Goal: Task Accomplishment & Management: Manage account settings

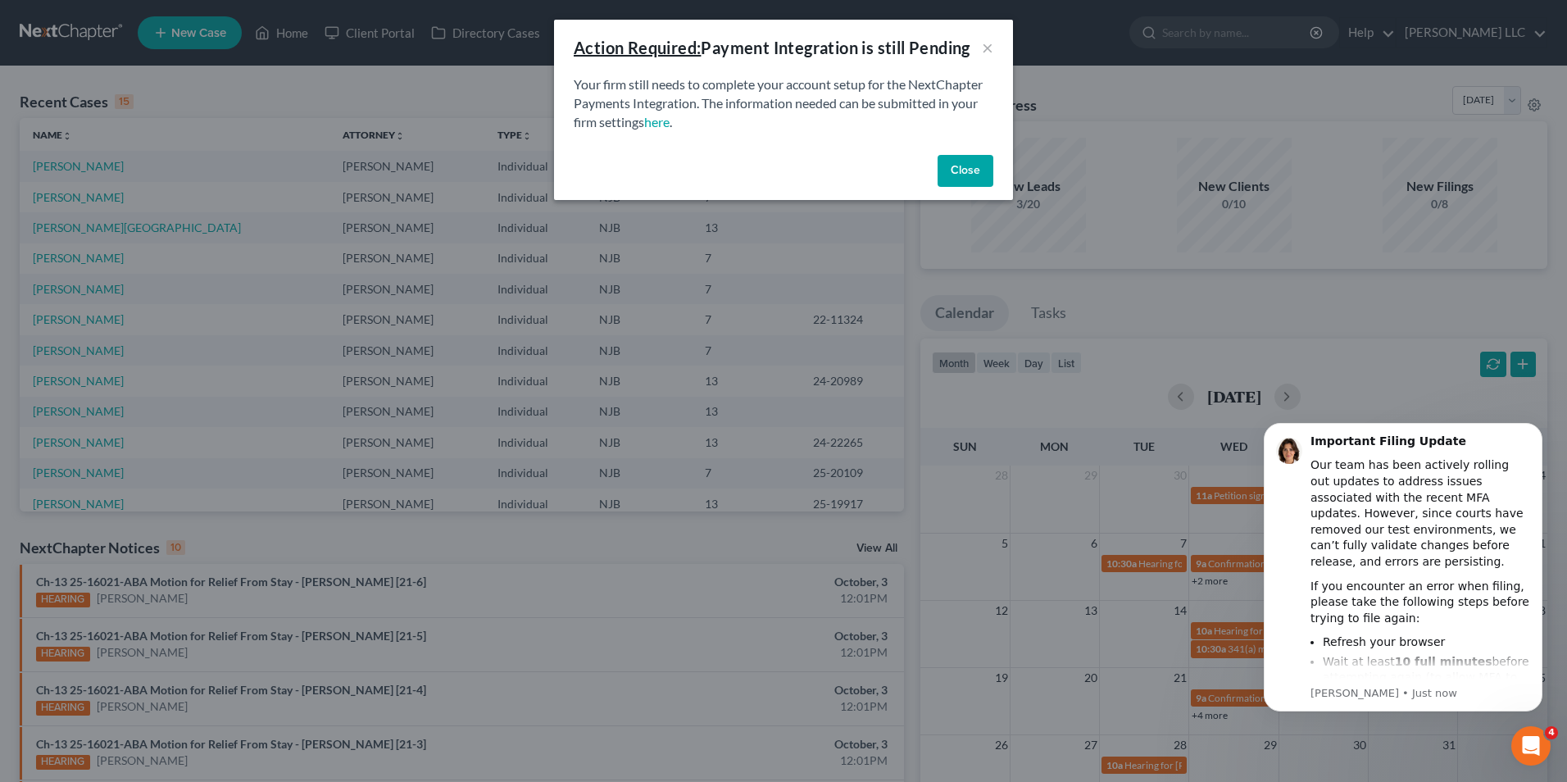
click at [977, 170] on button "Close" at bounding box center [966, 171] width 56 height 33
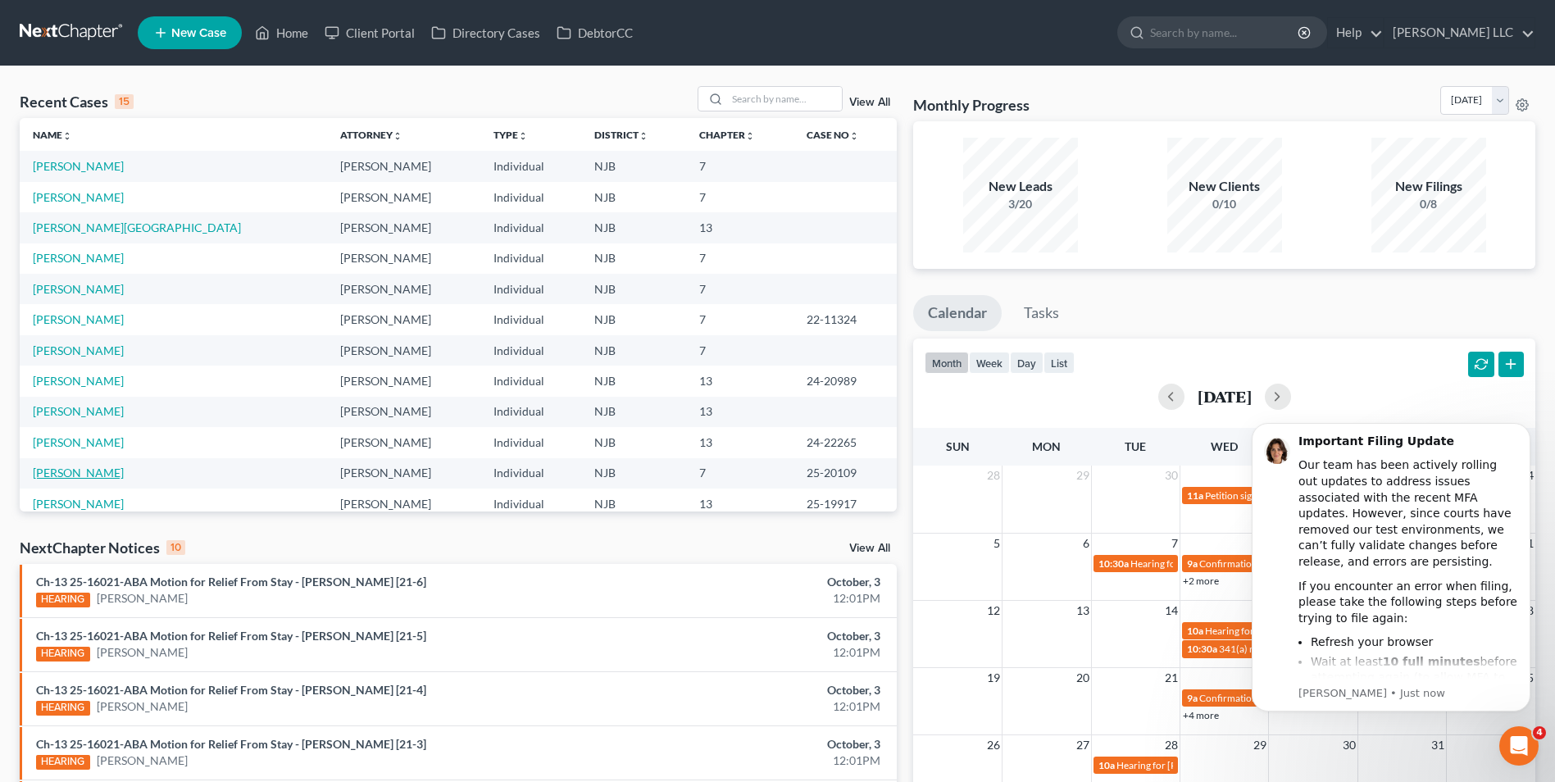
click at [90, 470] on link "[PERSON_NAME]" at bounding box center [78, 472] width 91 height 14
select select "4"
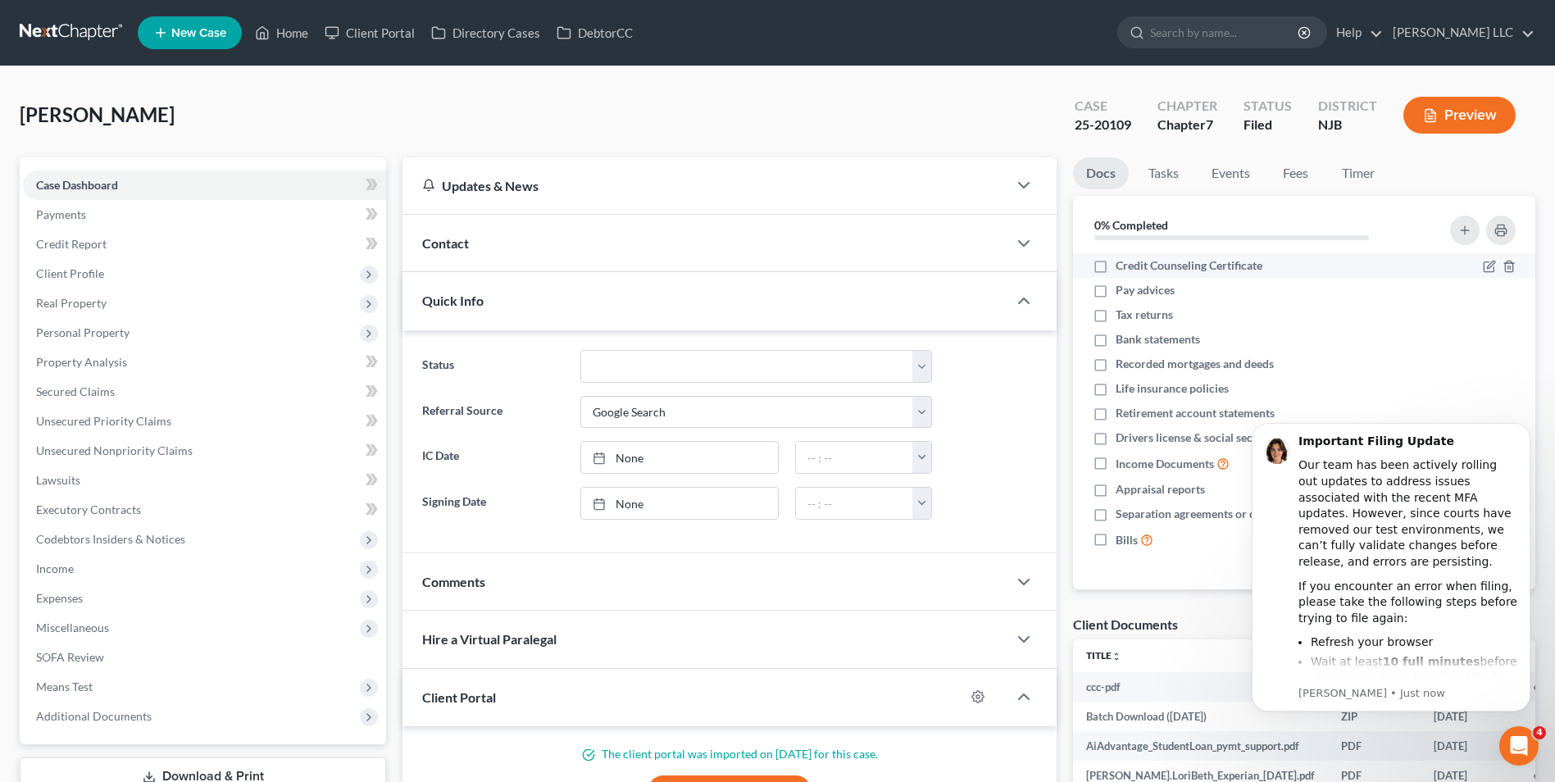
click at [1115, 267] on label "Credit Counseling Certificate" at bounding box center [1188, 265] width 147 height 16
click at [1122, 267] on input "Credit Counseling Certificate" at bounding box center [1127, 262] width 11 height 11
checkbox input "true"
click at [1115, 293] on label "Pay advices" at bounding box center [1144, 290] width 59 height 16
click at [1122, 293] on input "Pay advices" at bounding box center [1127, 287] width 11 height 11
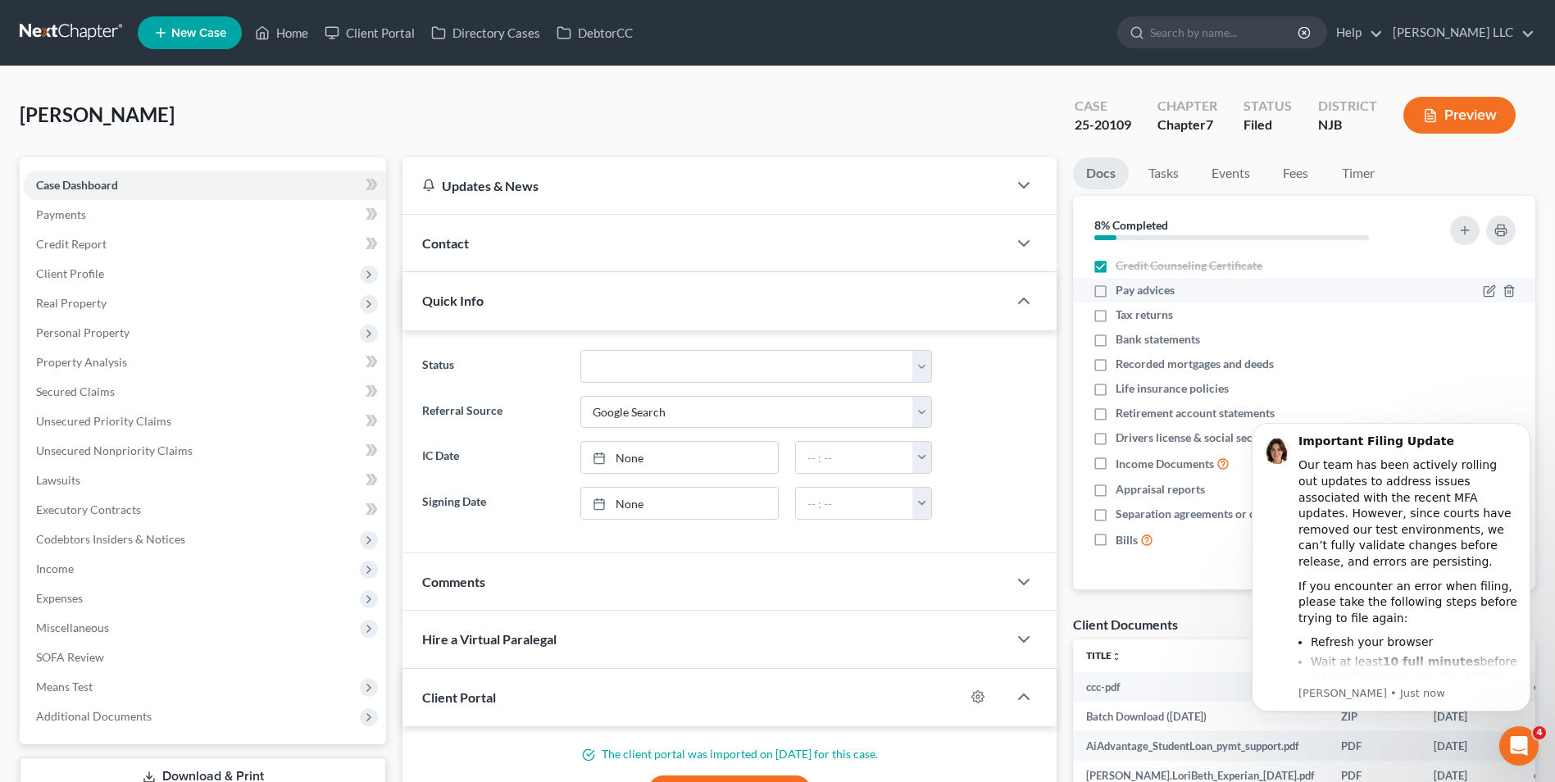
checkbox input "true"
click at [1115, 314] on label "Tax returns" at bounding box center [1143, 314] width 57 height 16
click at [1122, 314] on input "Tax returns" at bounding box center [1127, 311] width 11 height 11
checkbox input "true"
click at [1115, 344] on label "Bank statements" at bounding box center [1157, 339] width 84 height 16
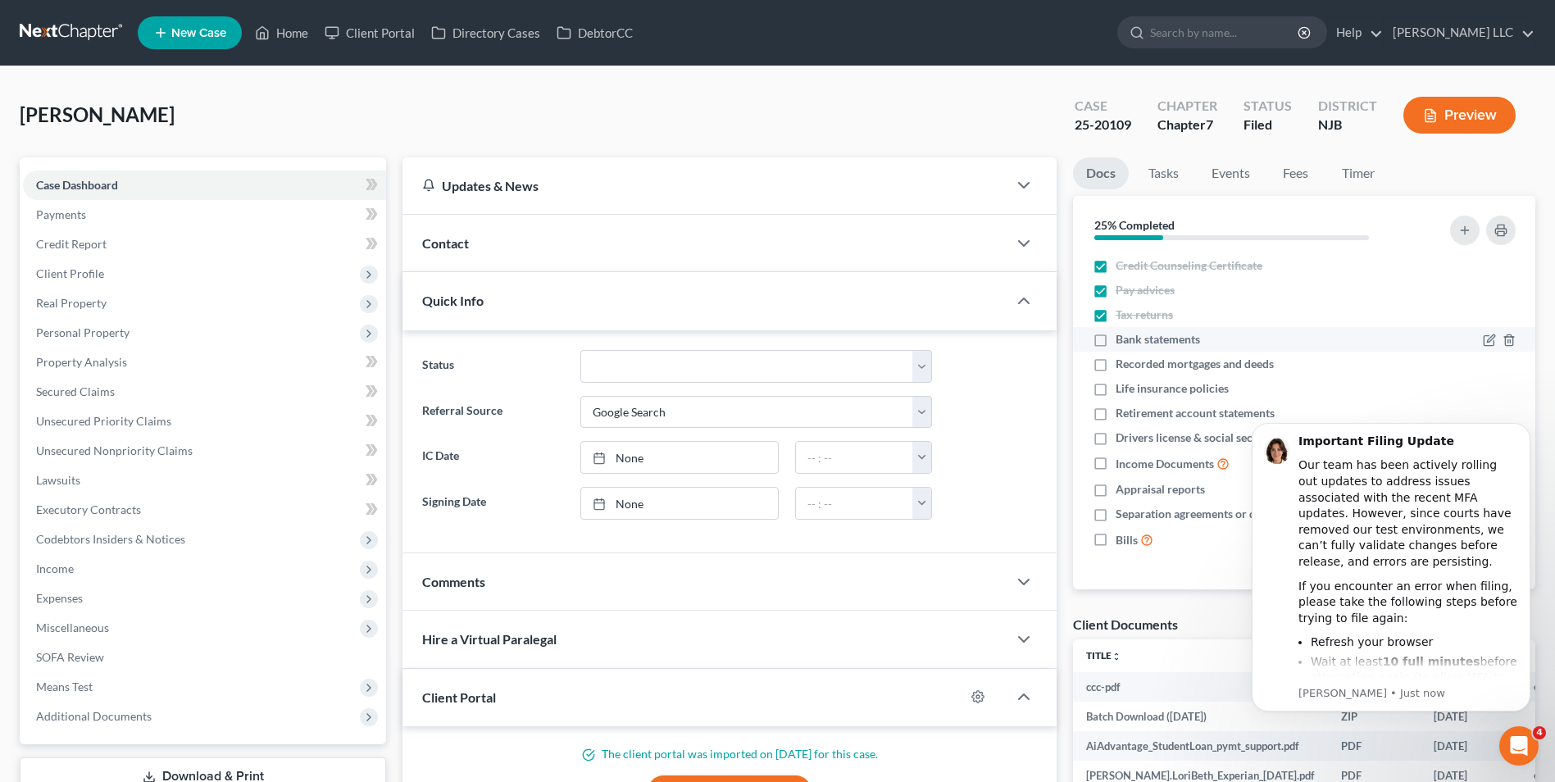
click at [1122, 342] on input "Bank statements" at bounding box center [1127, 336] width 11 height 11
checkbox input "true"
click at [1508, 363] on icon "button" at bounding box center [1508, 364] width 13 height 13
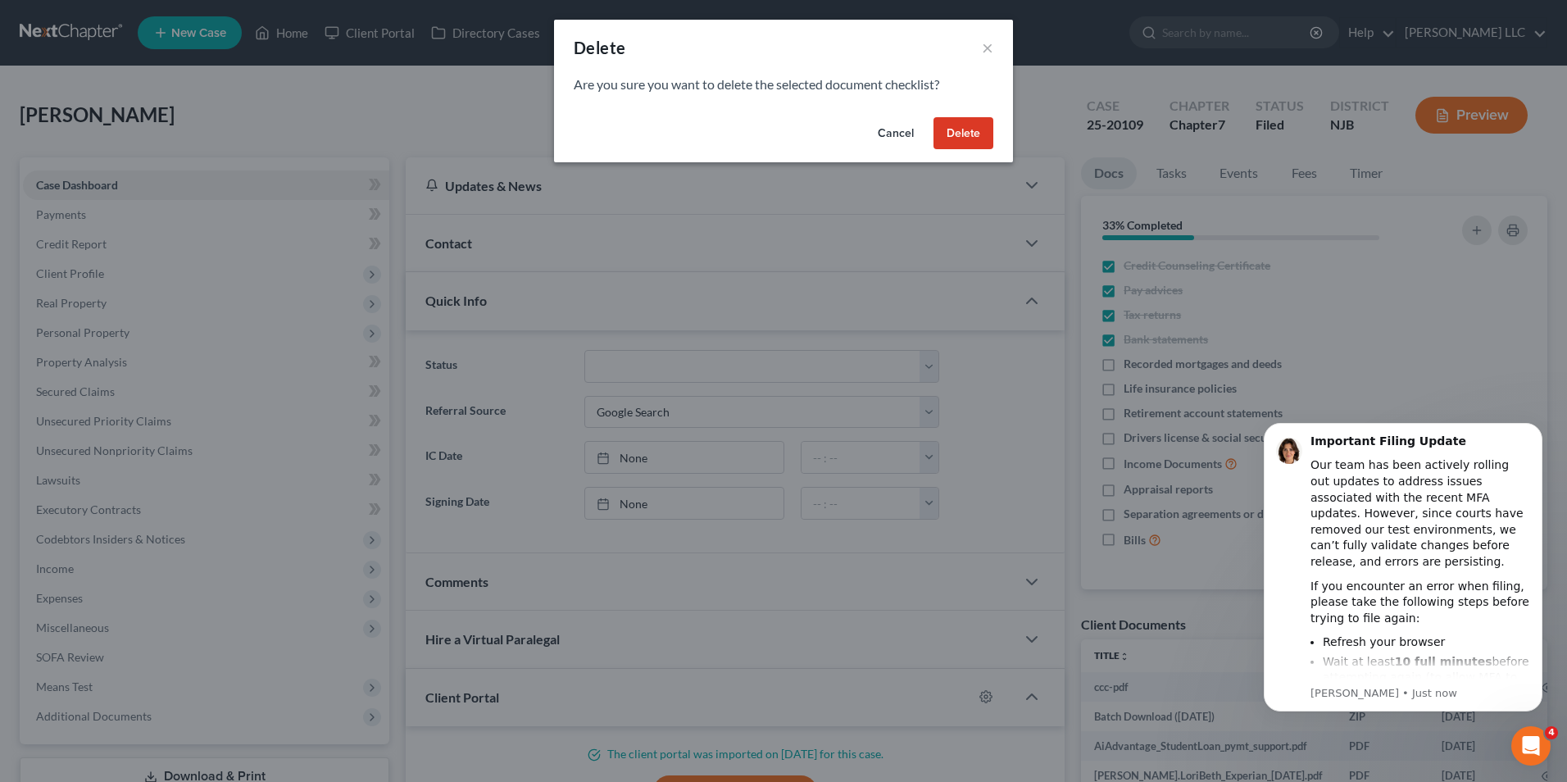
click at [974, 134] on button "Delete" at bounding box center [963, 133] width 60 height 33
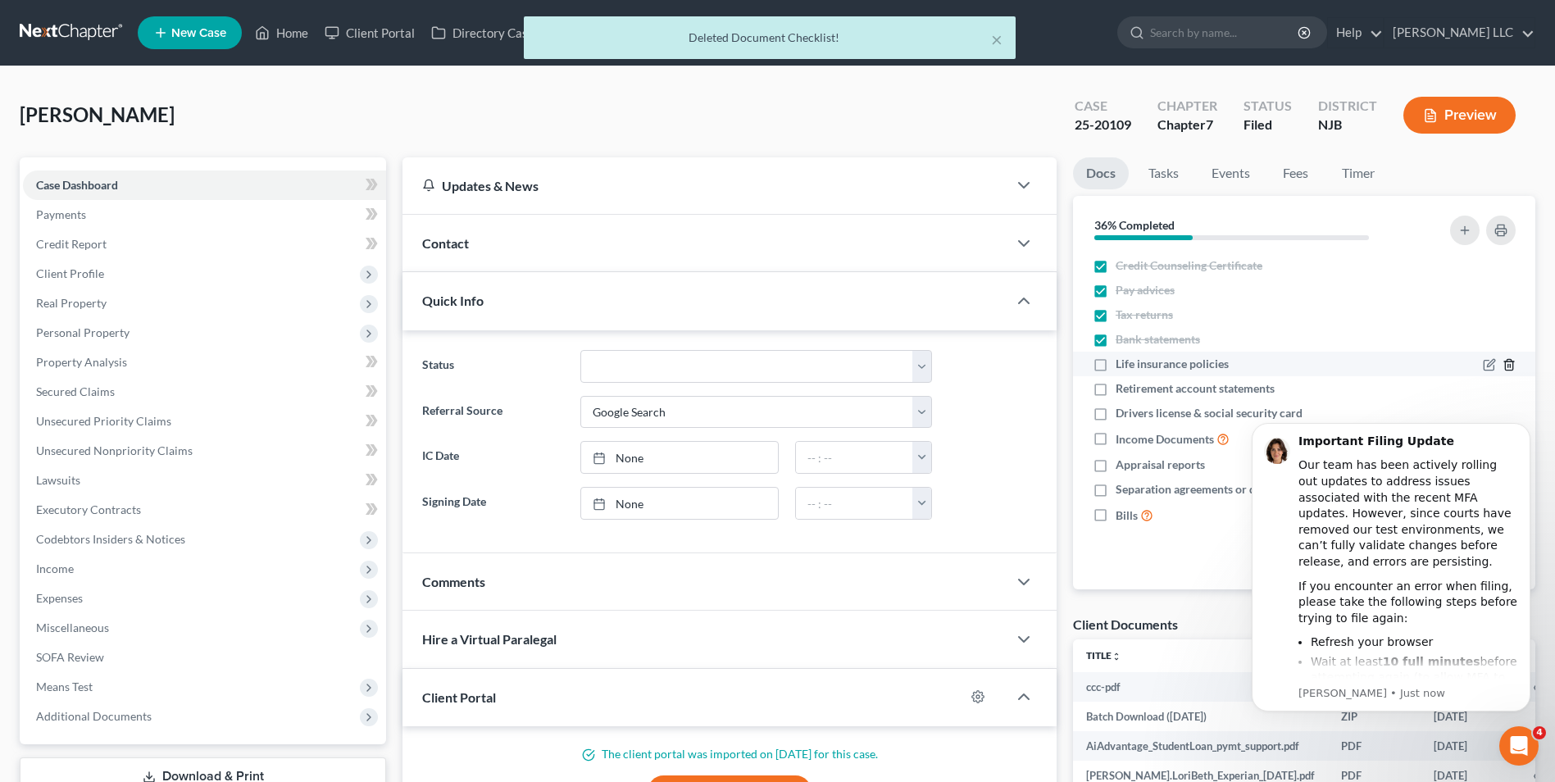
click at [1510, 361] on icon "button" at bounding box center [1508, 364] width 13 height 13
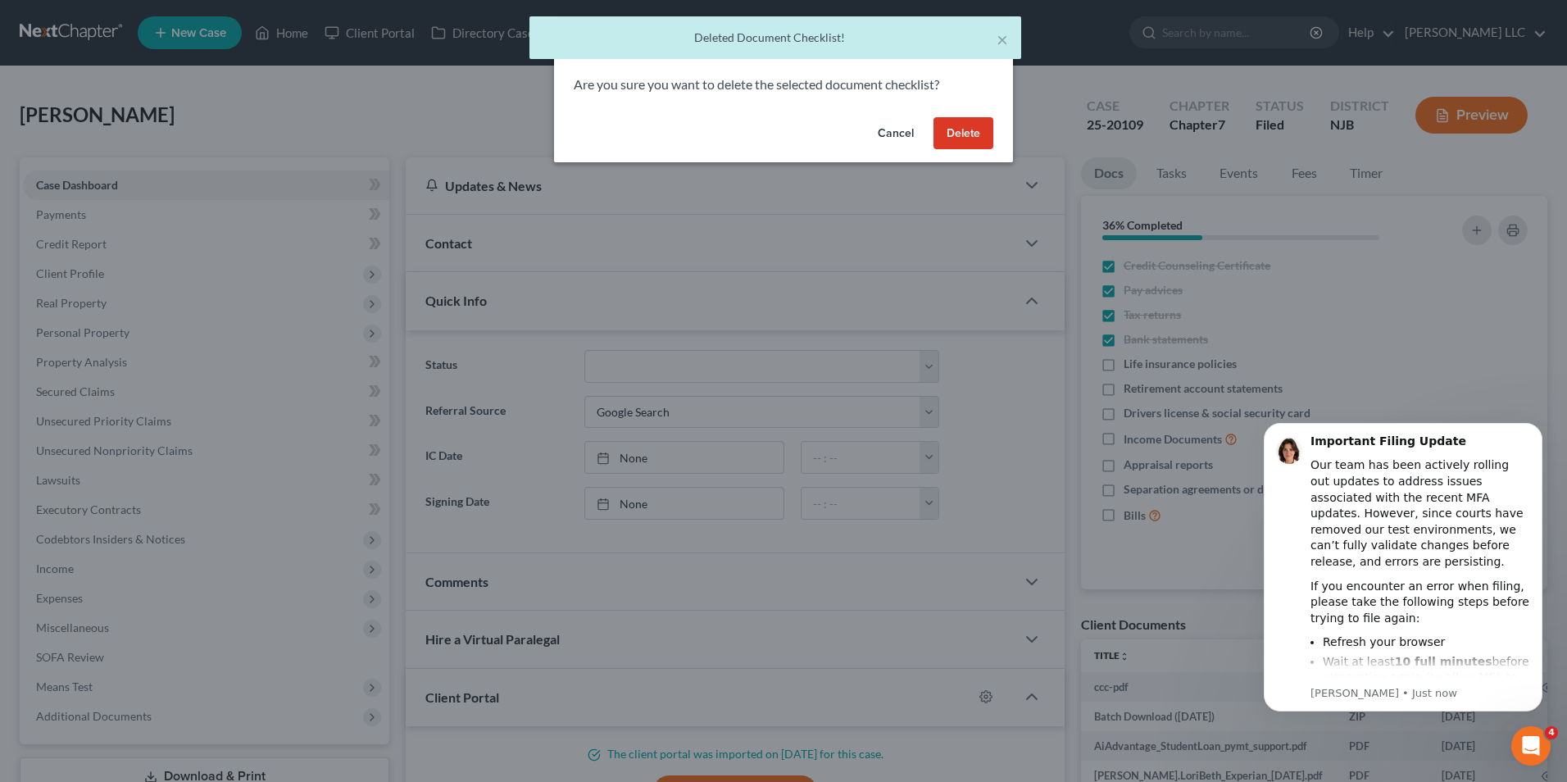
click at [986, 135] on button "Delete" at bounding box center [963, 133] width 60 height 33
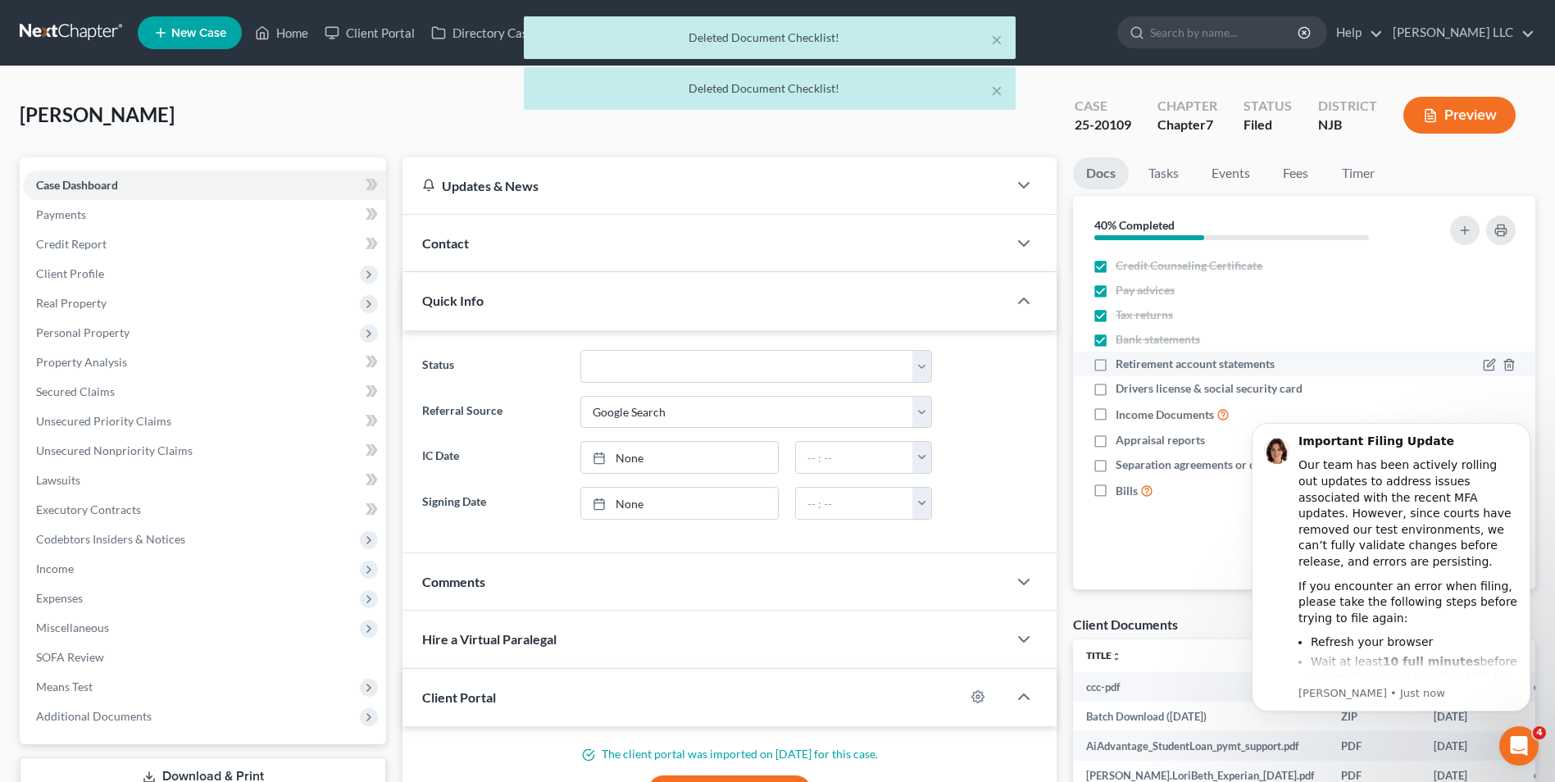
click at [1115, 366] on label "Retirement account statements" at bounding box center [1194, 364] width 159 height 16
click at [1122, 366] on input "Retirement account statements" at bounding box center [1127, 361] width 11 height 11
checkbox input "true"
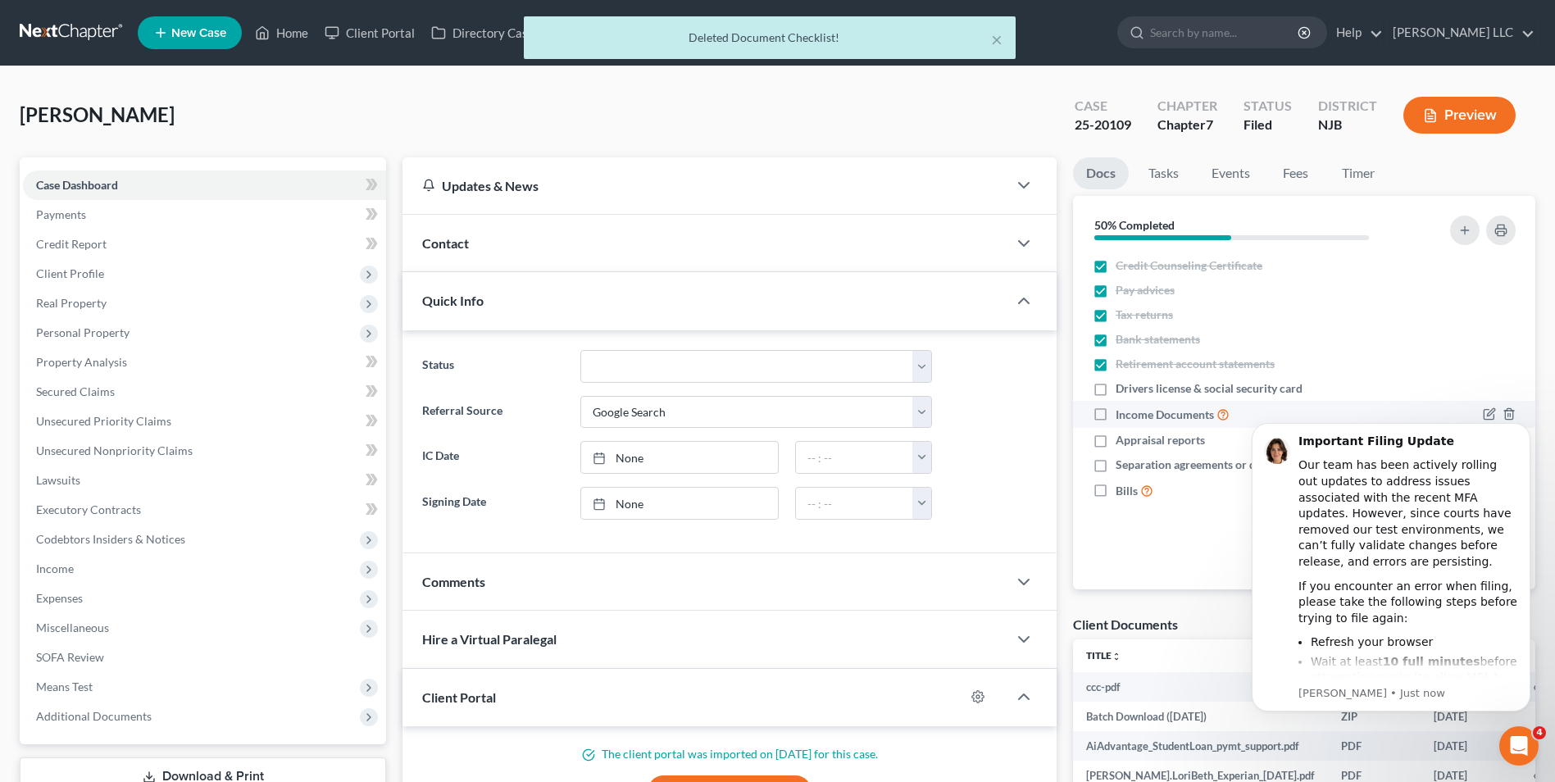
click at [1115, 415] on label "Income Documents" at bounding box center [1172, 414] width 114 height 19
click at [1122, 415] on input "Income Documents" at bounding box center [1127, 410] width 11 height 11
checkbox input "true"
click at [1115, 441] on label "Appraisal reports" at bounding box center [1159, 440] width 89 height 16
click at [1122, 441] on input "Appraisal reports" at bounding box center [1127, 437] width 11 height 11
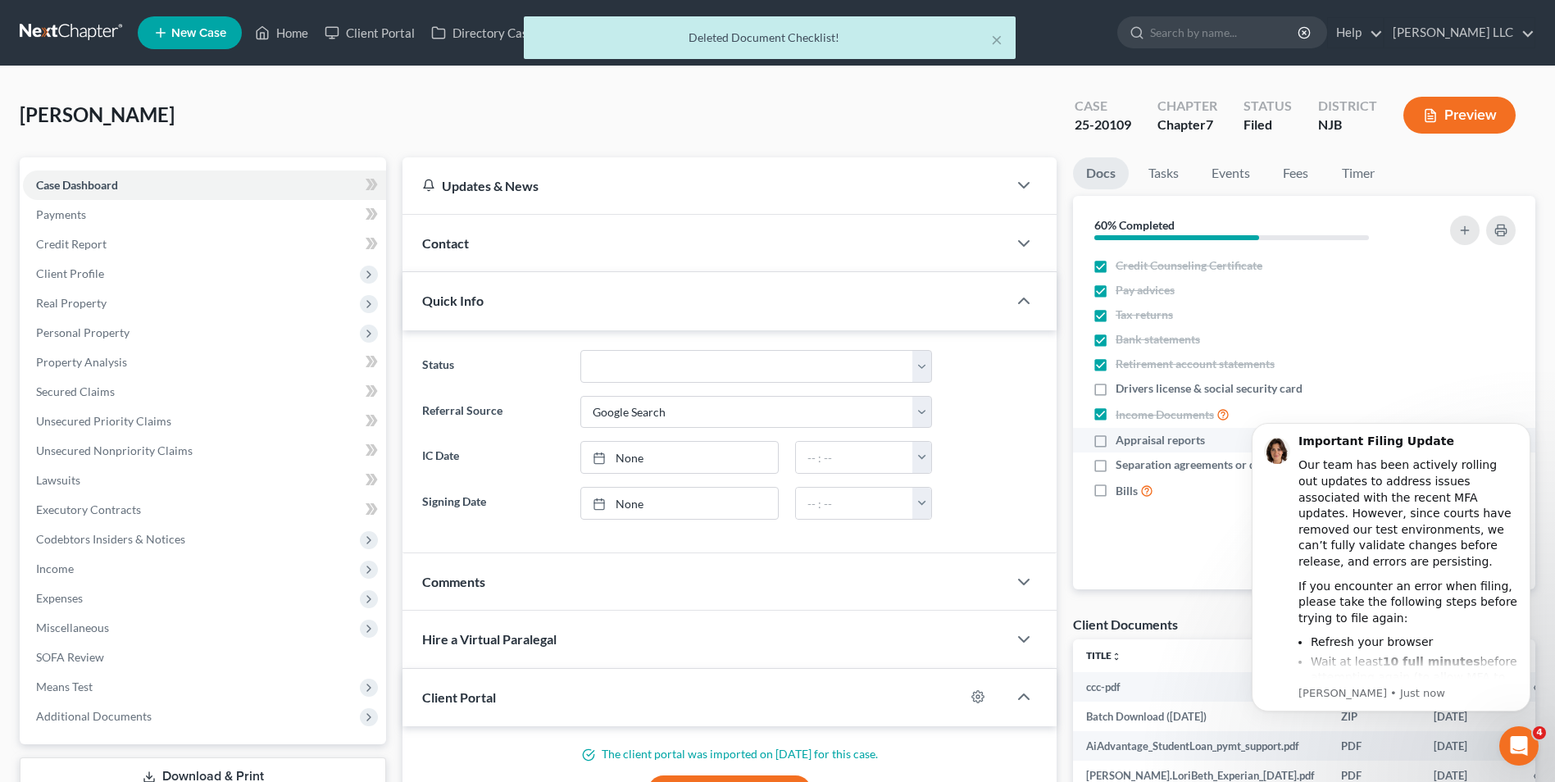
checkbox input "true"
click at [1115, 462] on label "Separation agreements or decrees of divorces" at bounding box center [1231, 464] width 232 height 16
click at [1122, 462] on input "Separation agreements or decrees of divorces" at bounding box center [1127, 461] width 11 height 11
checkbox input "true"
click at [1115, 490] on label "Bills" at bounding box center [1134, 490] width 38 height 19
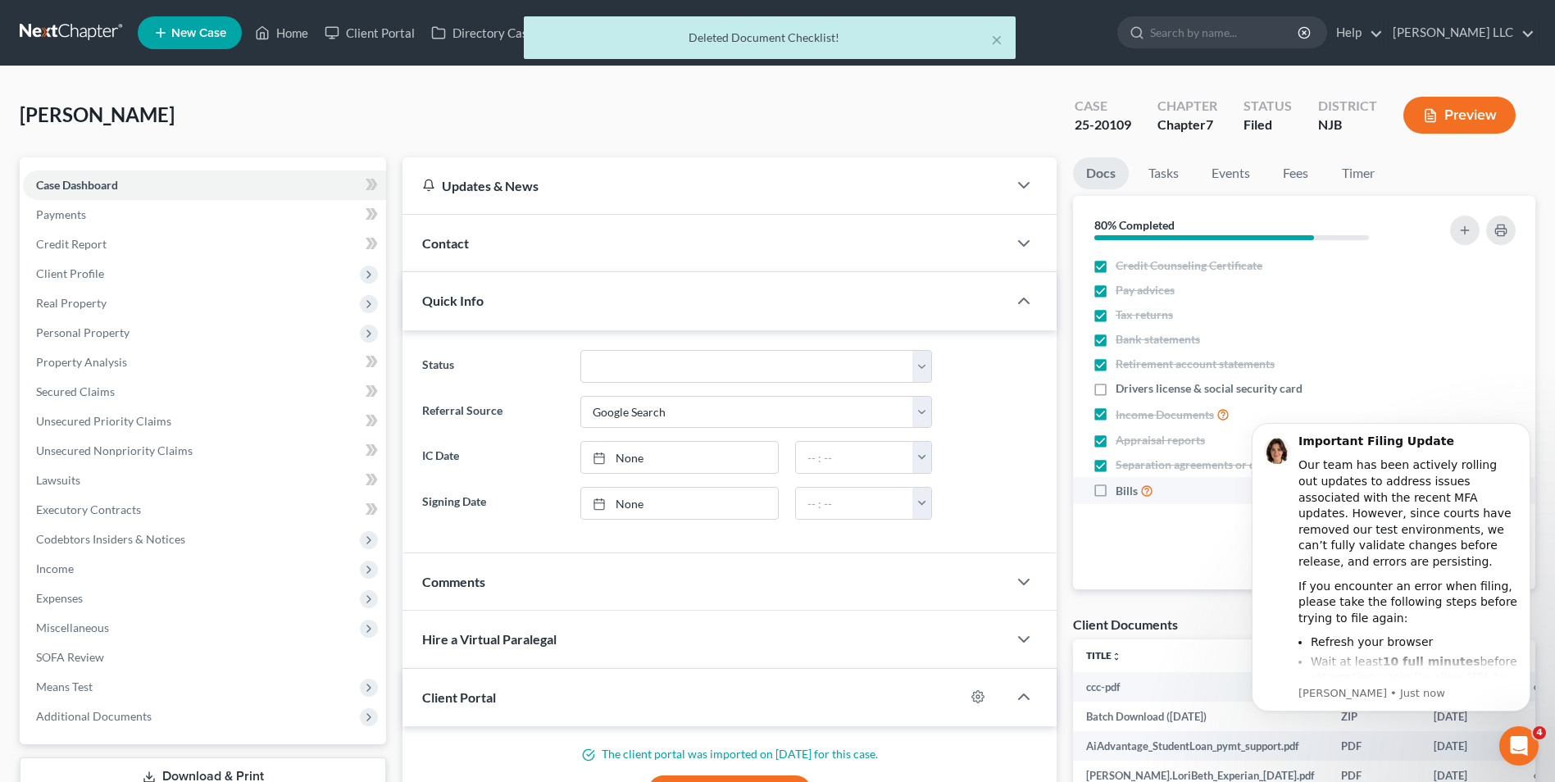
click at [1122, 490] on input "Bills" at bounding box center [1127, 486] width 11 height 11
checkbox input "true"
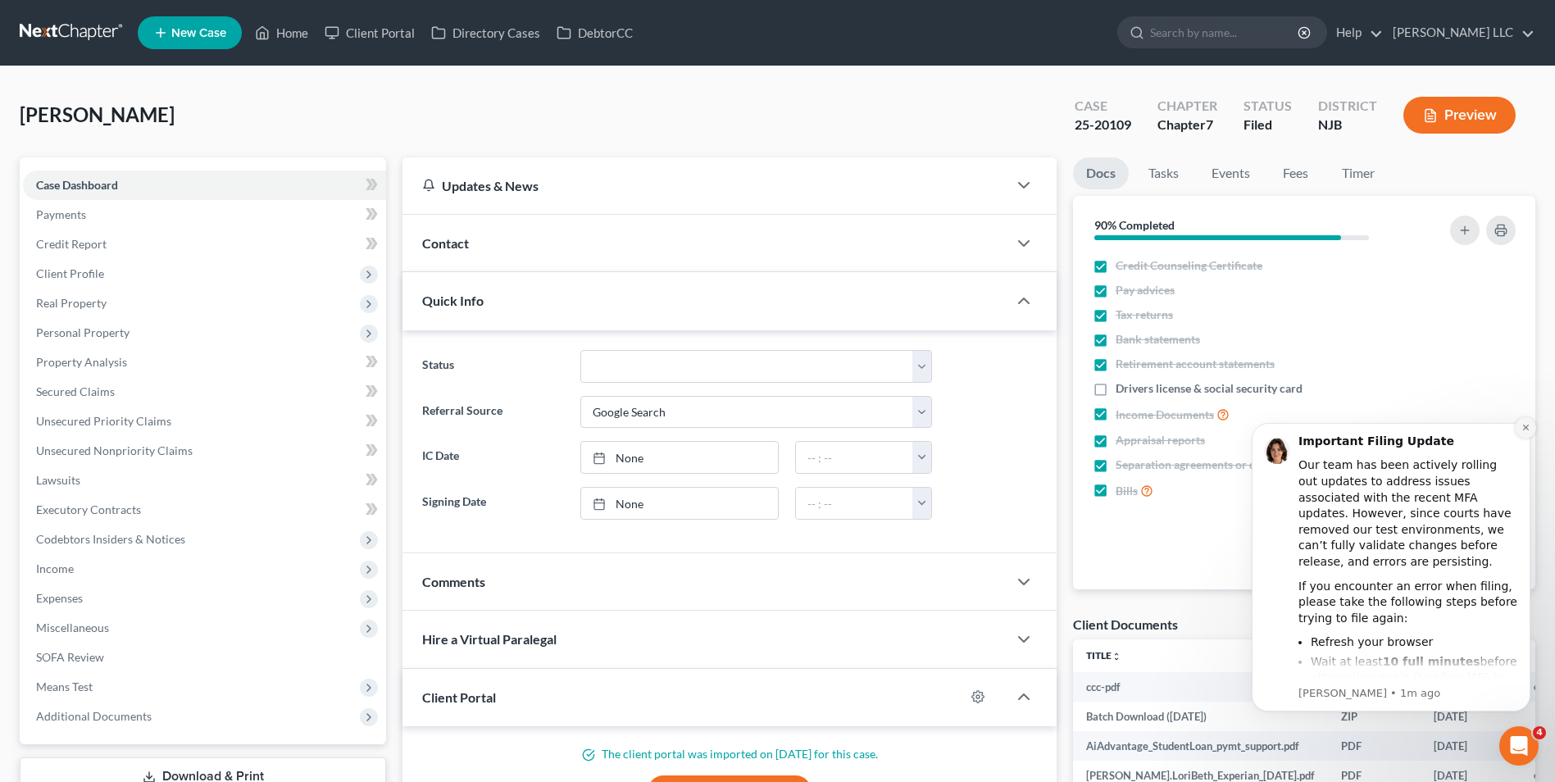
click at [1523, 426] on icon "Dismiss notification" at bounding box center [1525, 427] width 9 height 9
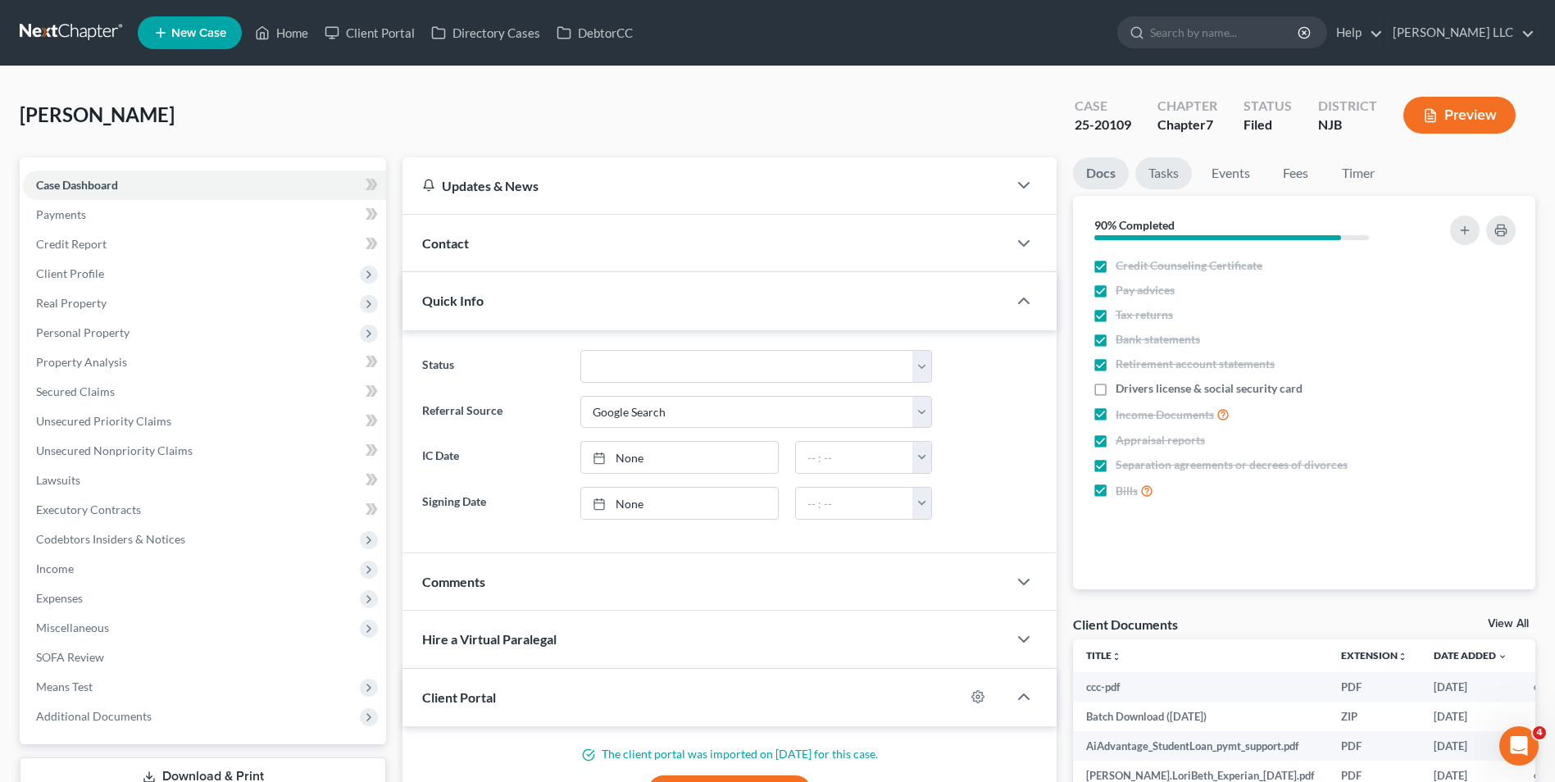
click at [1162, 179] on link "Tasks" at bounding box center [1163, 173] width 57 height 32
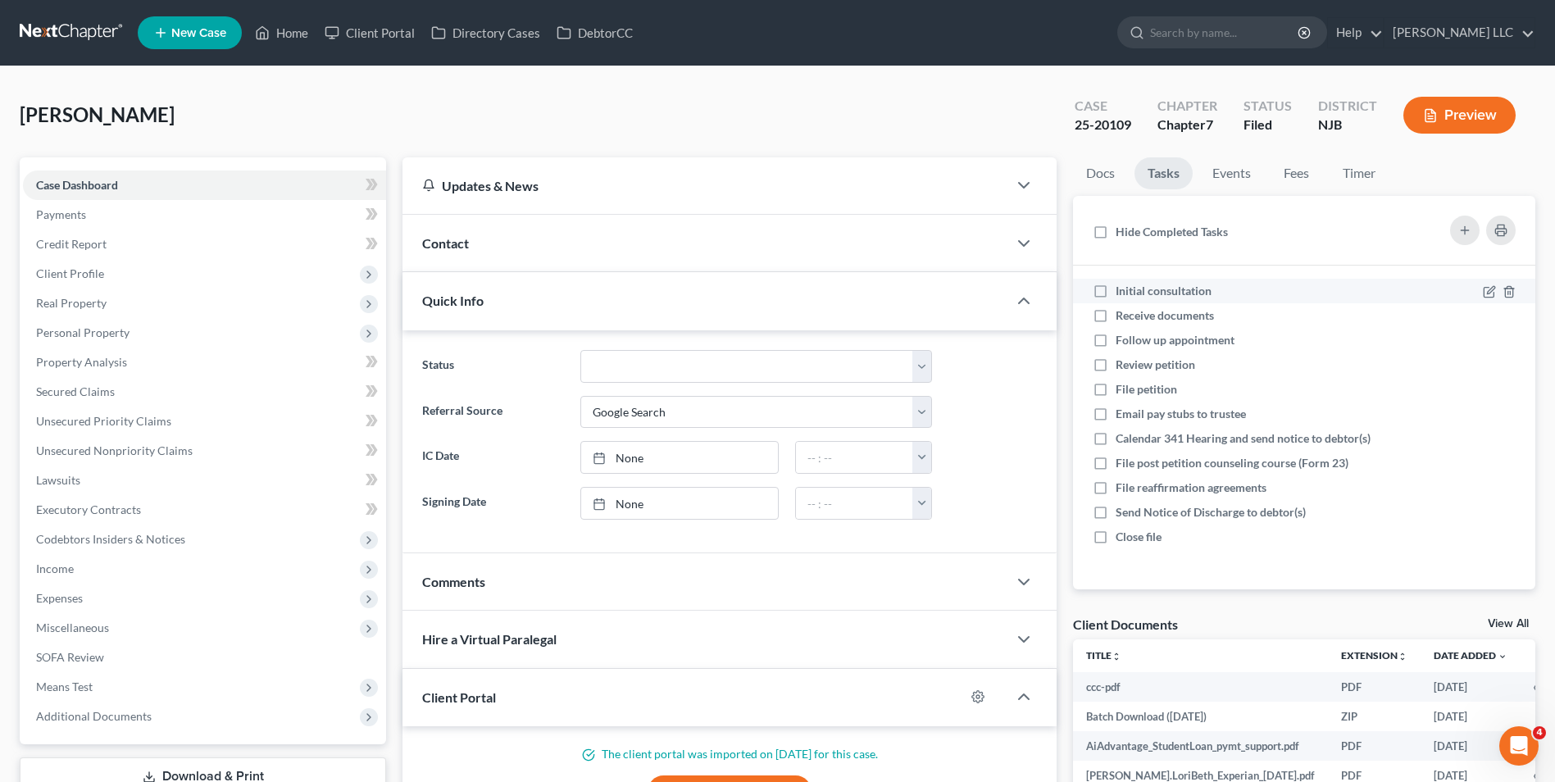
click at [1115, 290] on label "Initial consultation" at bounding box center [1169, 291] width 109 height 16
click at [1122, 290] on input "Initial consultation" at bounding box center [1127, 288] width 11 height 11
checkbox input "true"
click at [1115, 315] on label "Receive documents" at bounding box center [1170, 315] width 111 height 16
click at [1122, 315] on input "Receive documents" at bounding box center [1127, 312] width 11 height 11
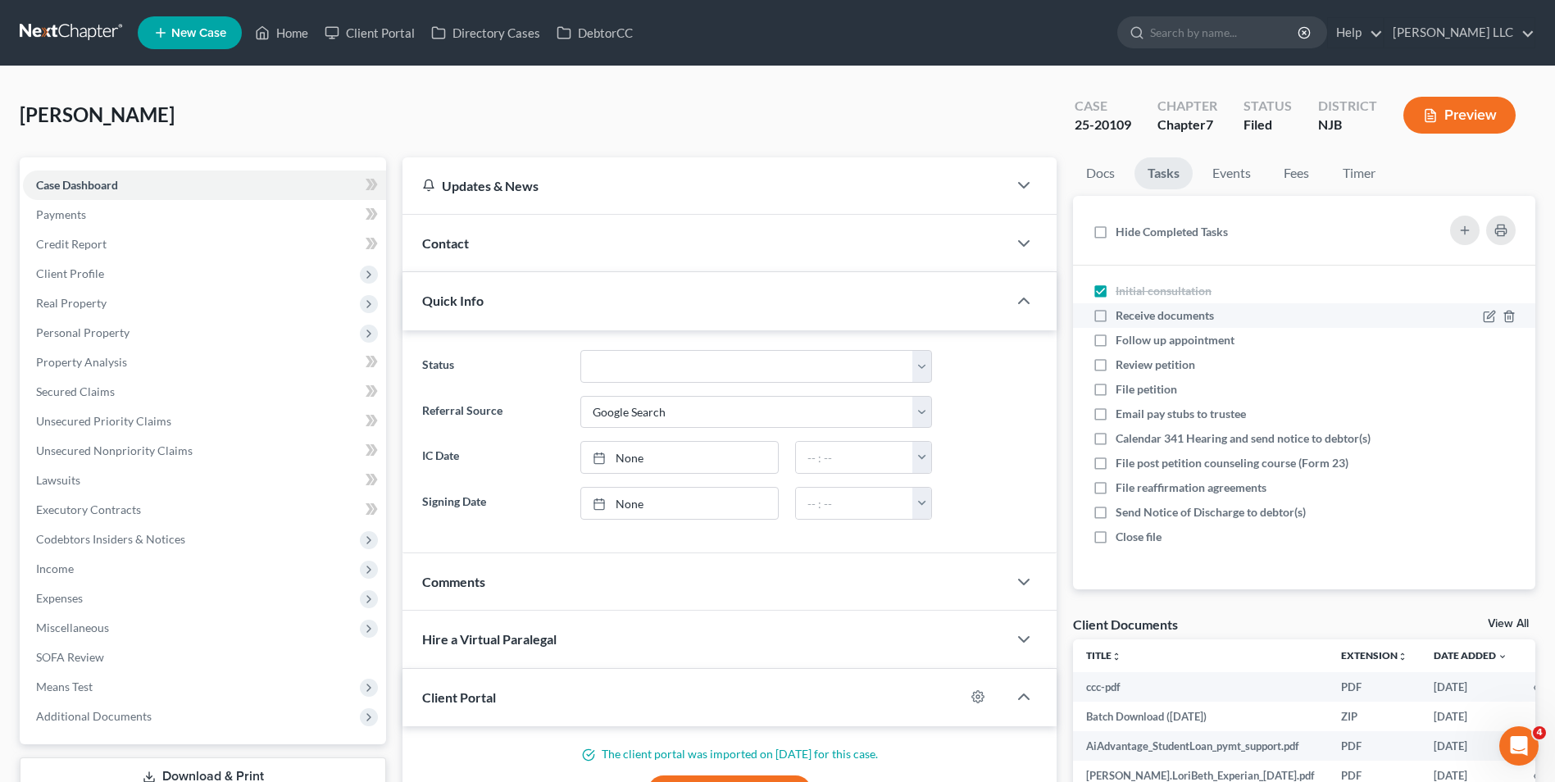
checkbox input "true"
click at [1115, 332] on label "Follow up appointment" at bounding box center [1181, 340] width 132 height 16
click at [1122, 332] on input "Follow up appointment" at bounding box center [1127, 337] width 11 height 11
checkbox input "true"
click at [1115, 363] on label "Review petition" at bounding box center [1161, 364] width 93 height 16
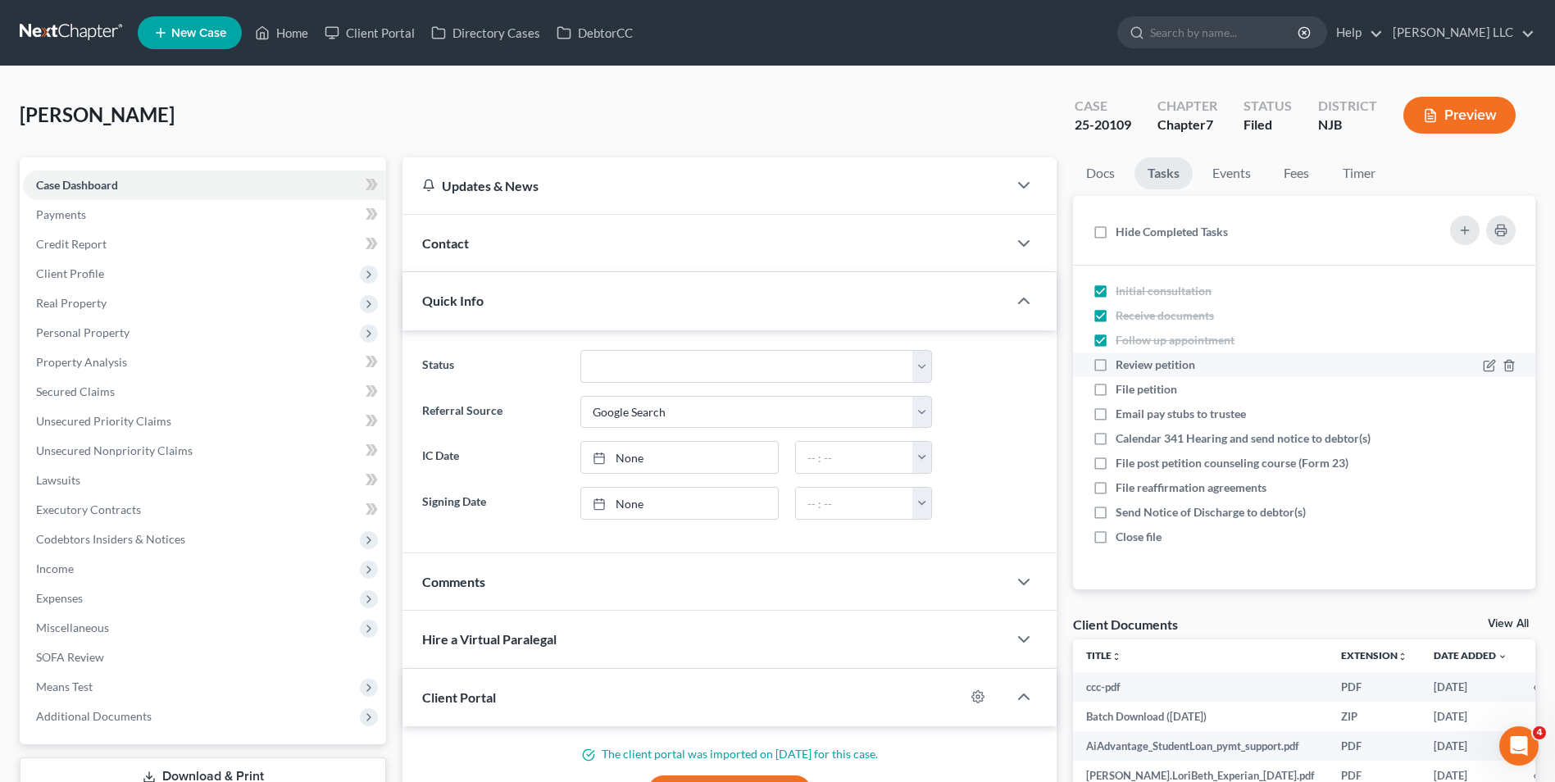
click at [1122, 363] on input "Review petition" at bounding box center [1127, 361] width 11 height 11
checkbox input "true"
click at [1115, 393] on label "File petition" at bounding box center [1152, 389] width 75 height 16
click at [1122, 392] on input "File petition" at bounding box center [1127, 386] width 11 height 11
checkbox input "true"
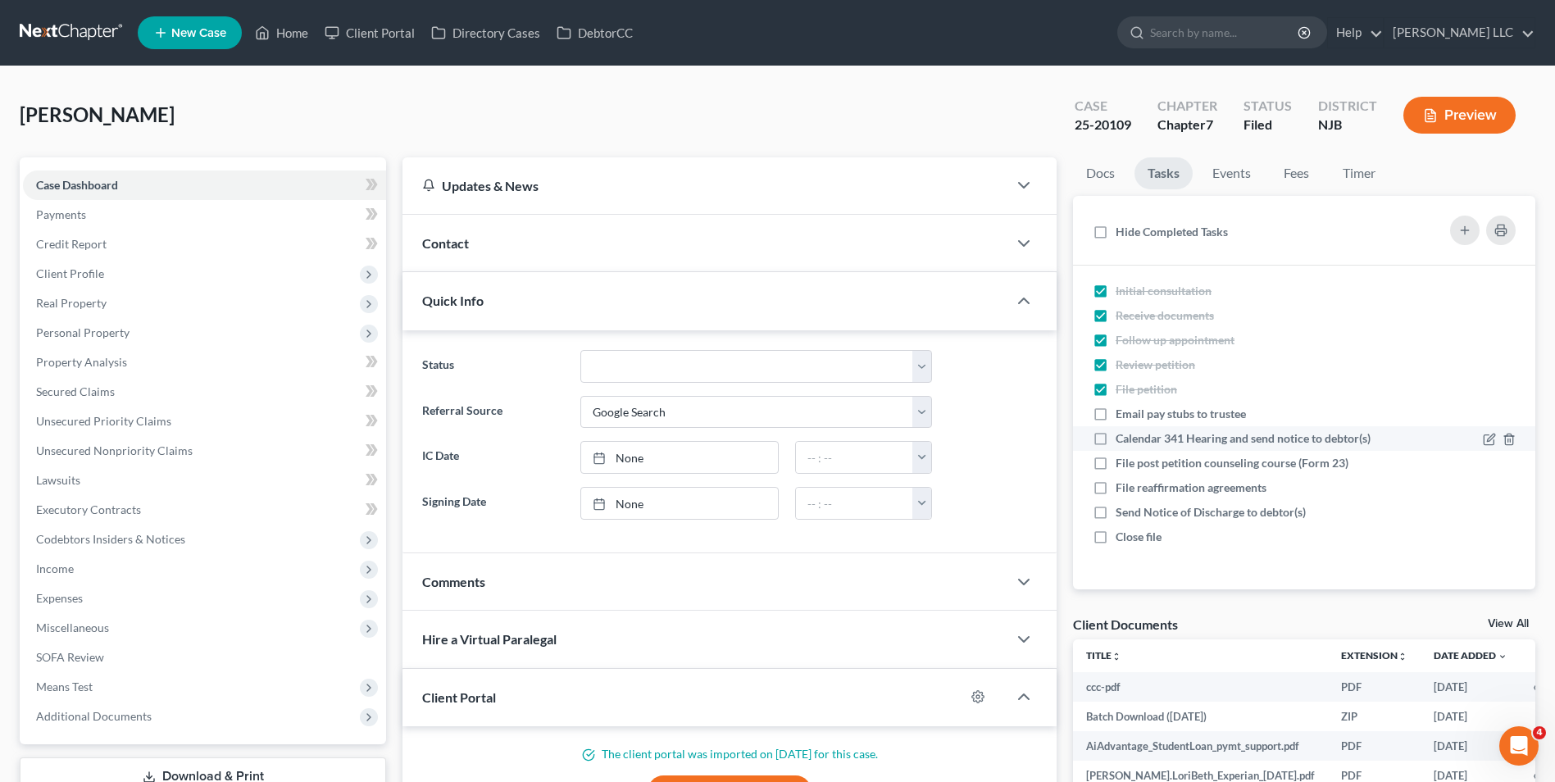
click at [1115, 438] on label "Calendar 341 Hearing and send notice to debtor(s)" at bounding box center [1249, 438] width 268 height 16
click at [1122, 438] on input "Calendar 341 Hearing and send notice to debtor(s)" at bounding box center [1127, 435] width 11 height 11
checkbox input "true"
click at [1224, 177] on link "Events" at bounding box center [1231, 173] width 65 height 32
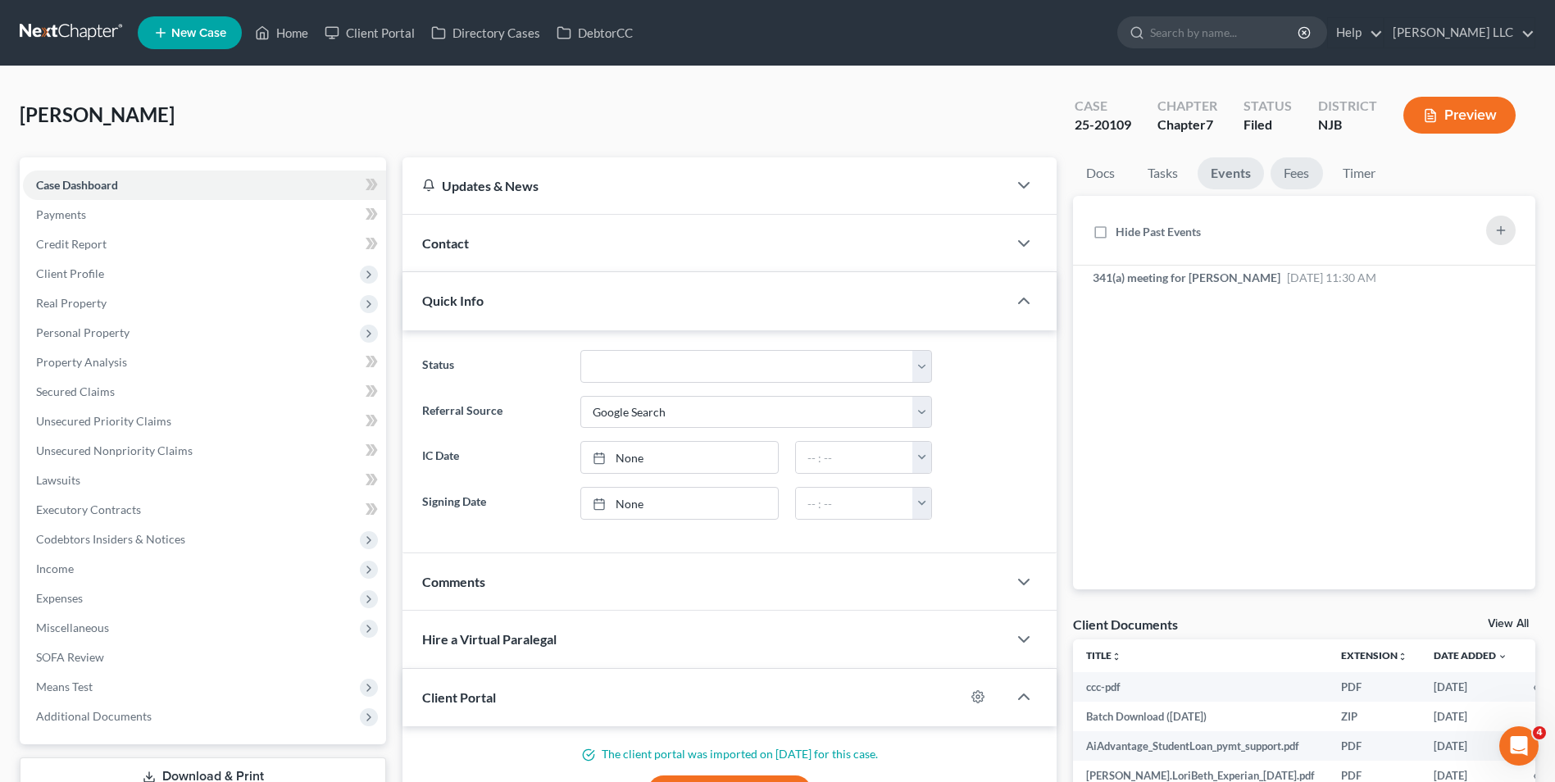
click at [1290, 174] on link "Fees" at bounding box center [1296, 173] width 52 height 32
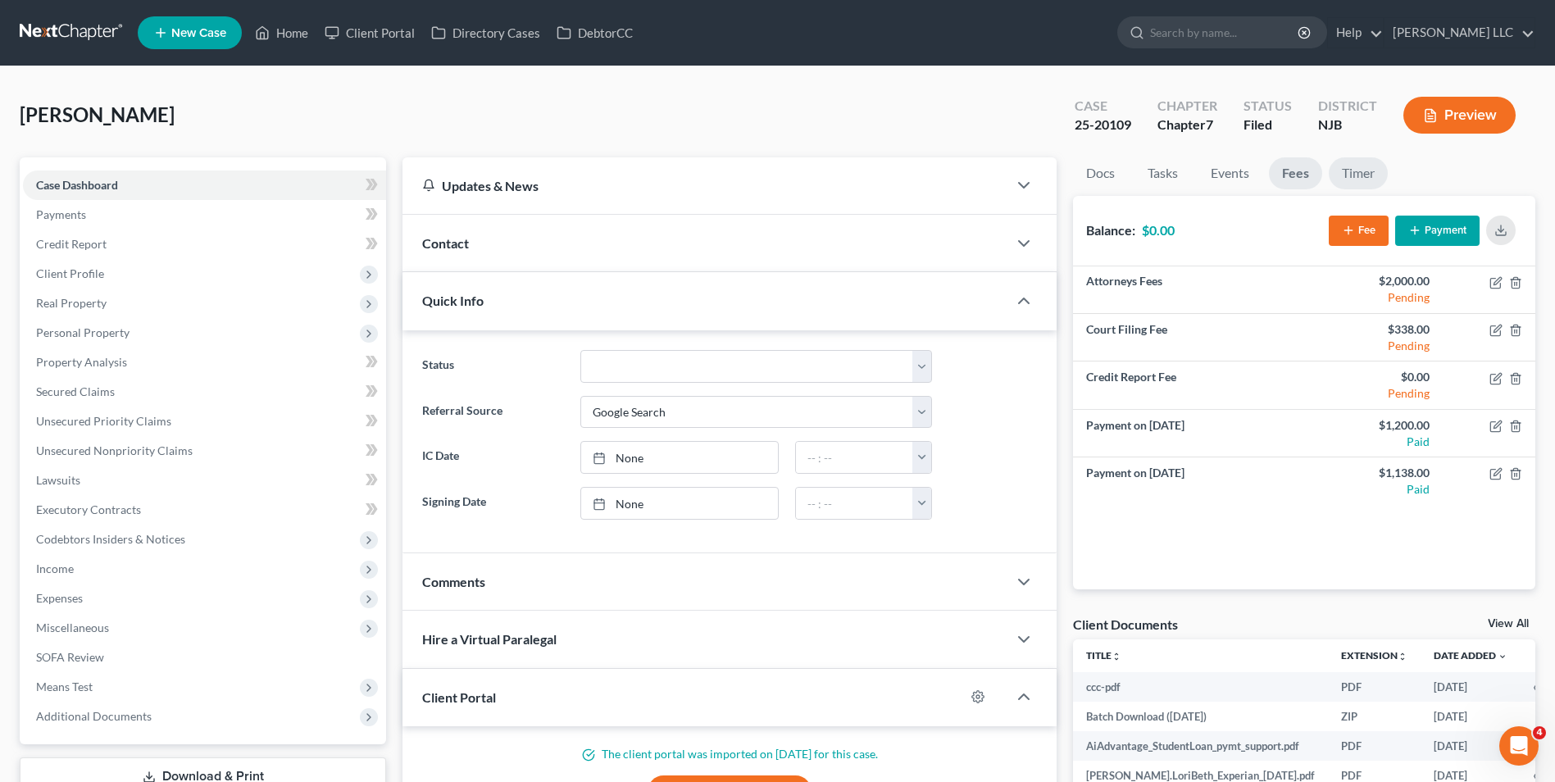
click at [1360, 165] on link "Timer" at bounding box center [1357, 173] width 59 height 32
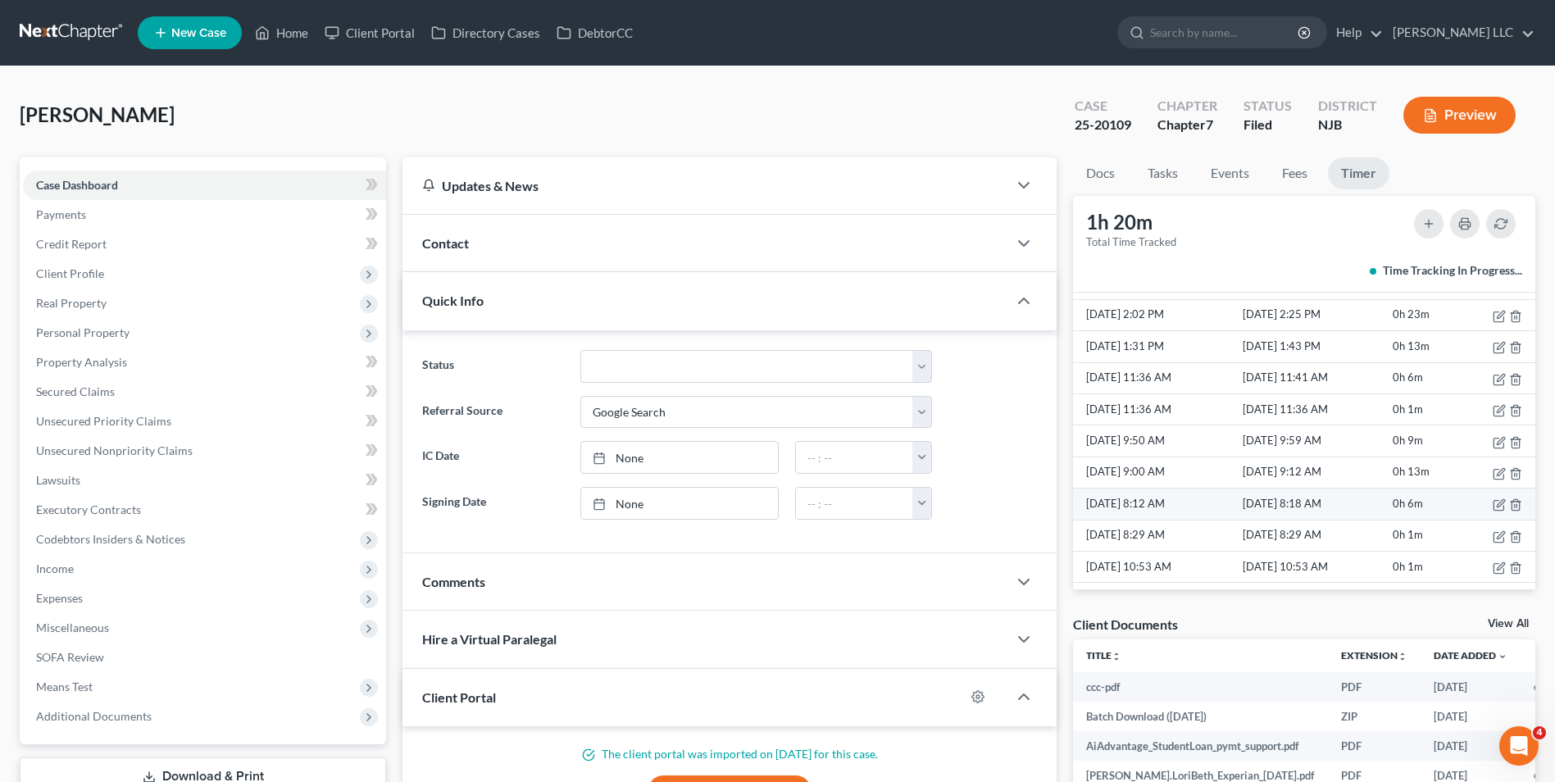
scroll to position [158, 0]
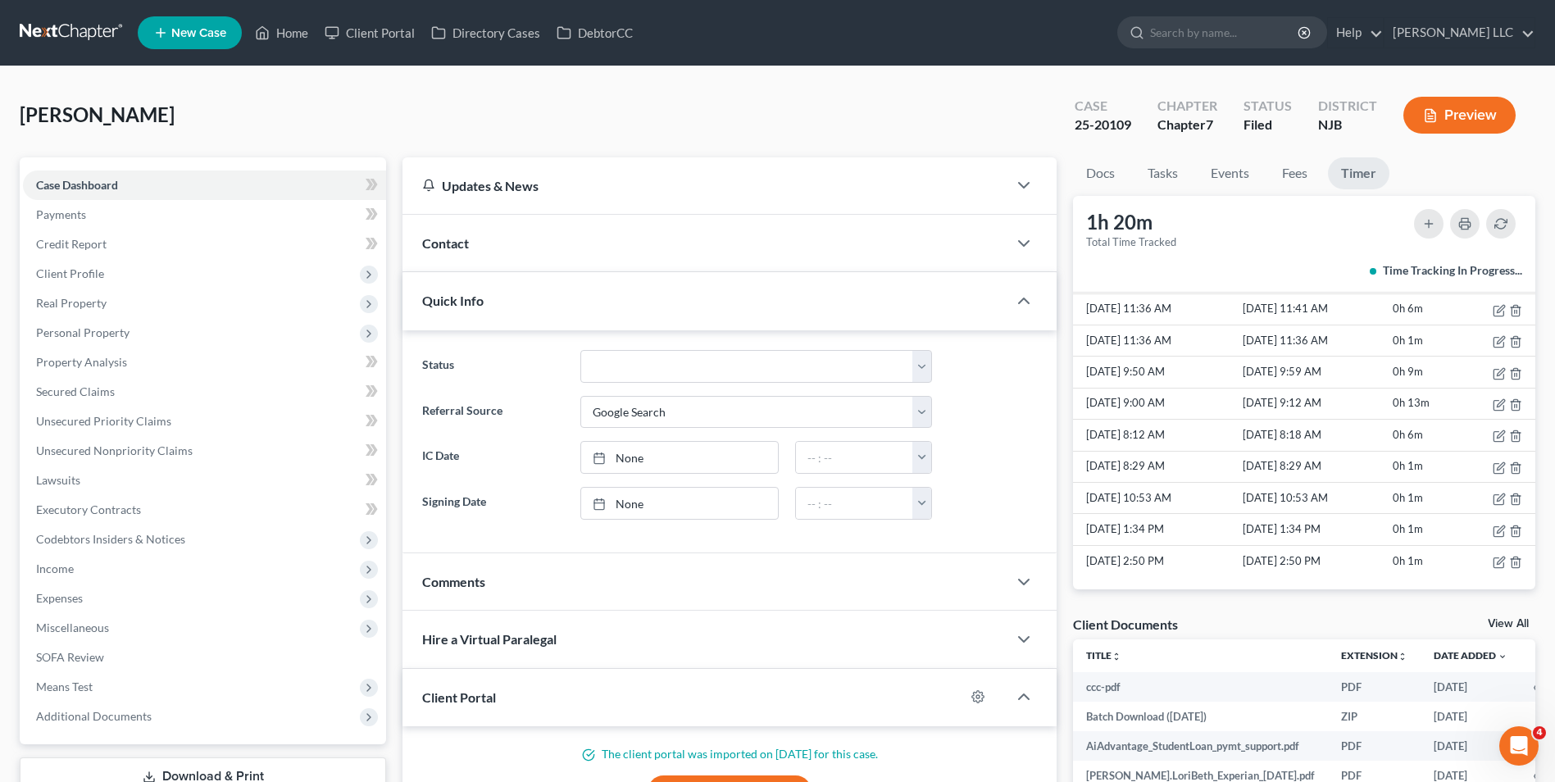
click at [1501, 624] on link "View All" at bounding box center [1507, 623] width 41 height 11
select select "9"
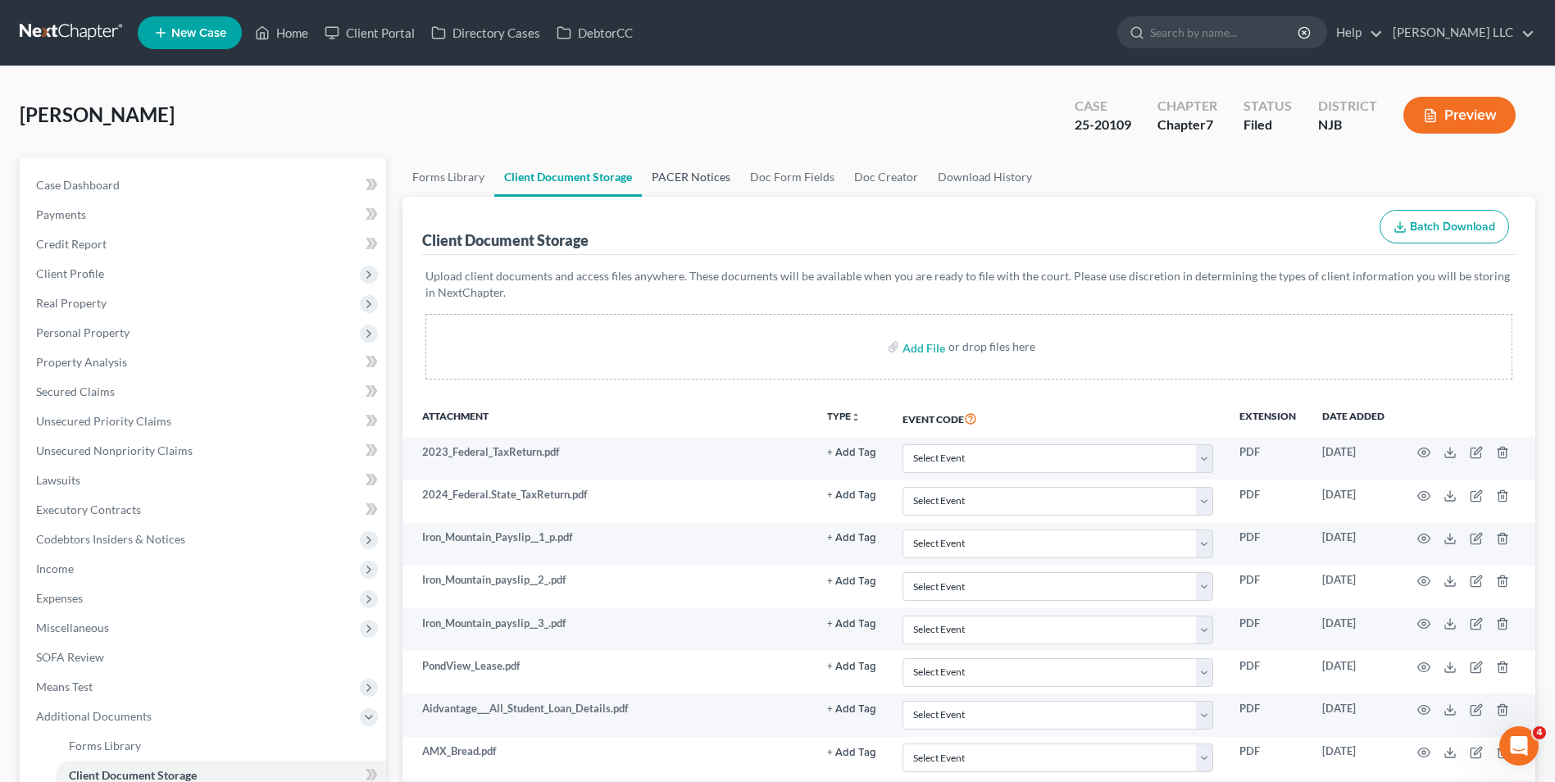
click at [690, 180] on link "PACER Notices" at bounding box center [691, 176] width 98 height 39
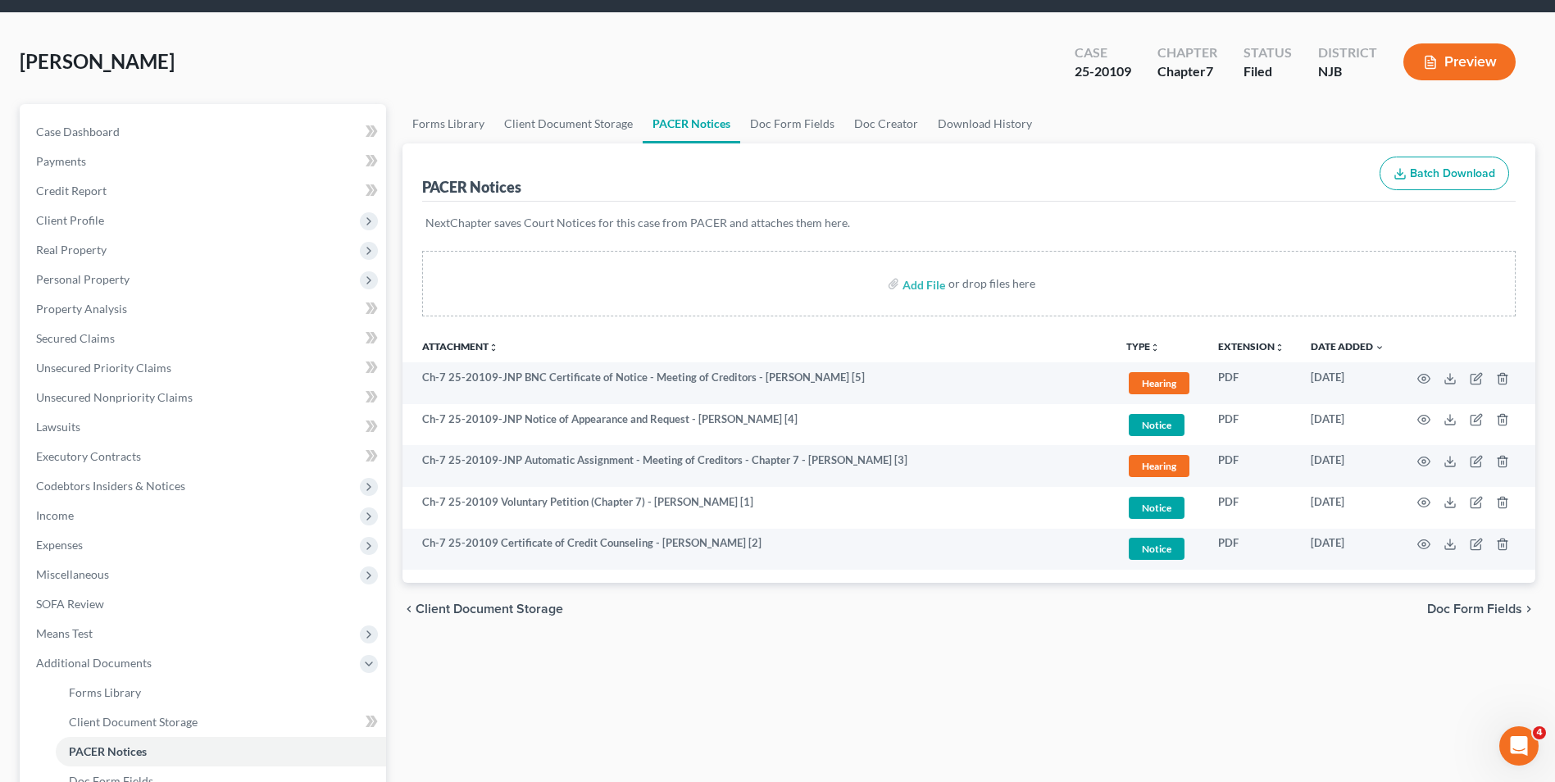
scroll to position [82, 0]
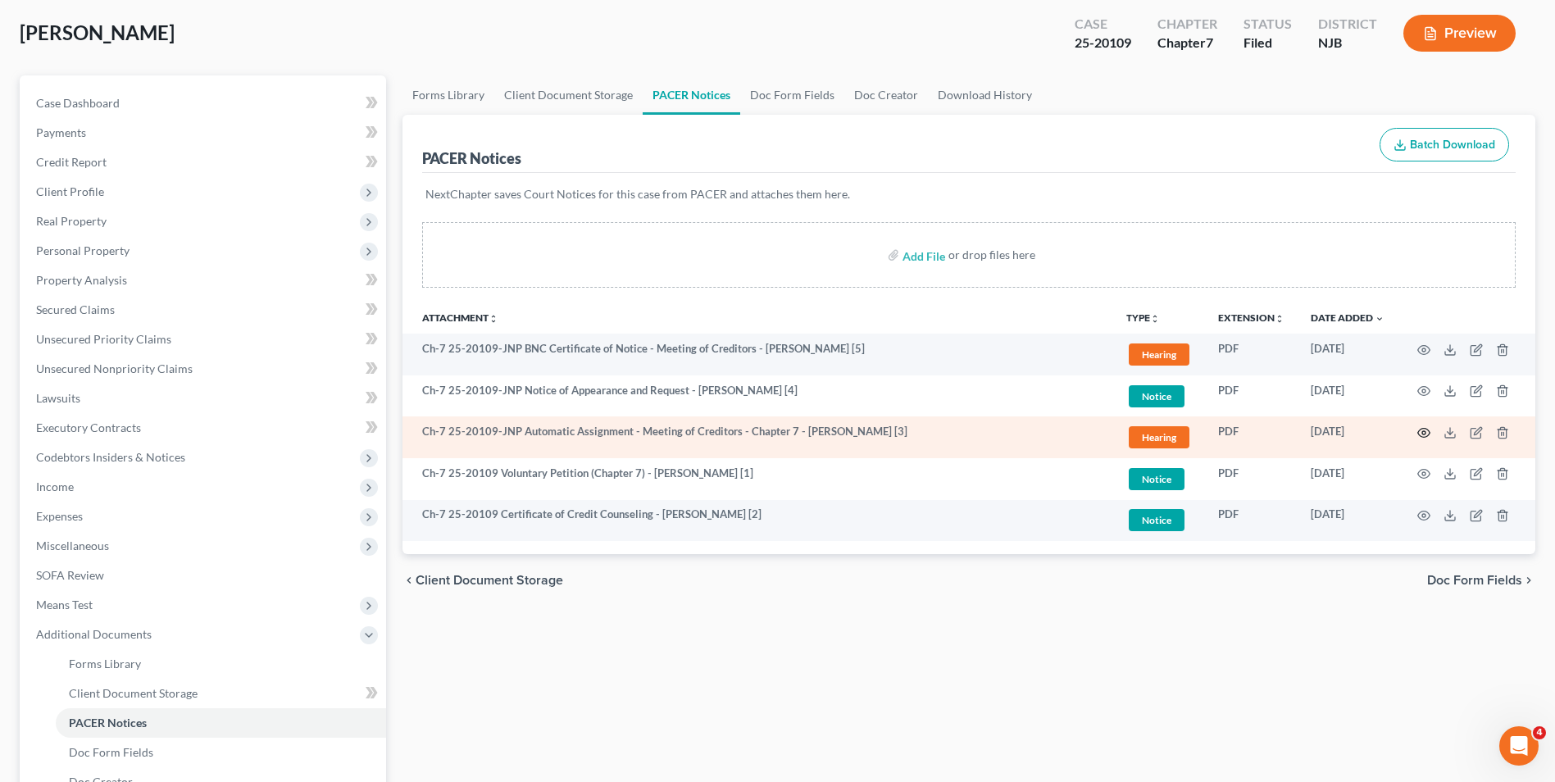
click at [1421, 438] on icon "button" at bounding box center [1423, 432] width 13 height 13
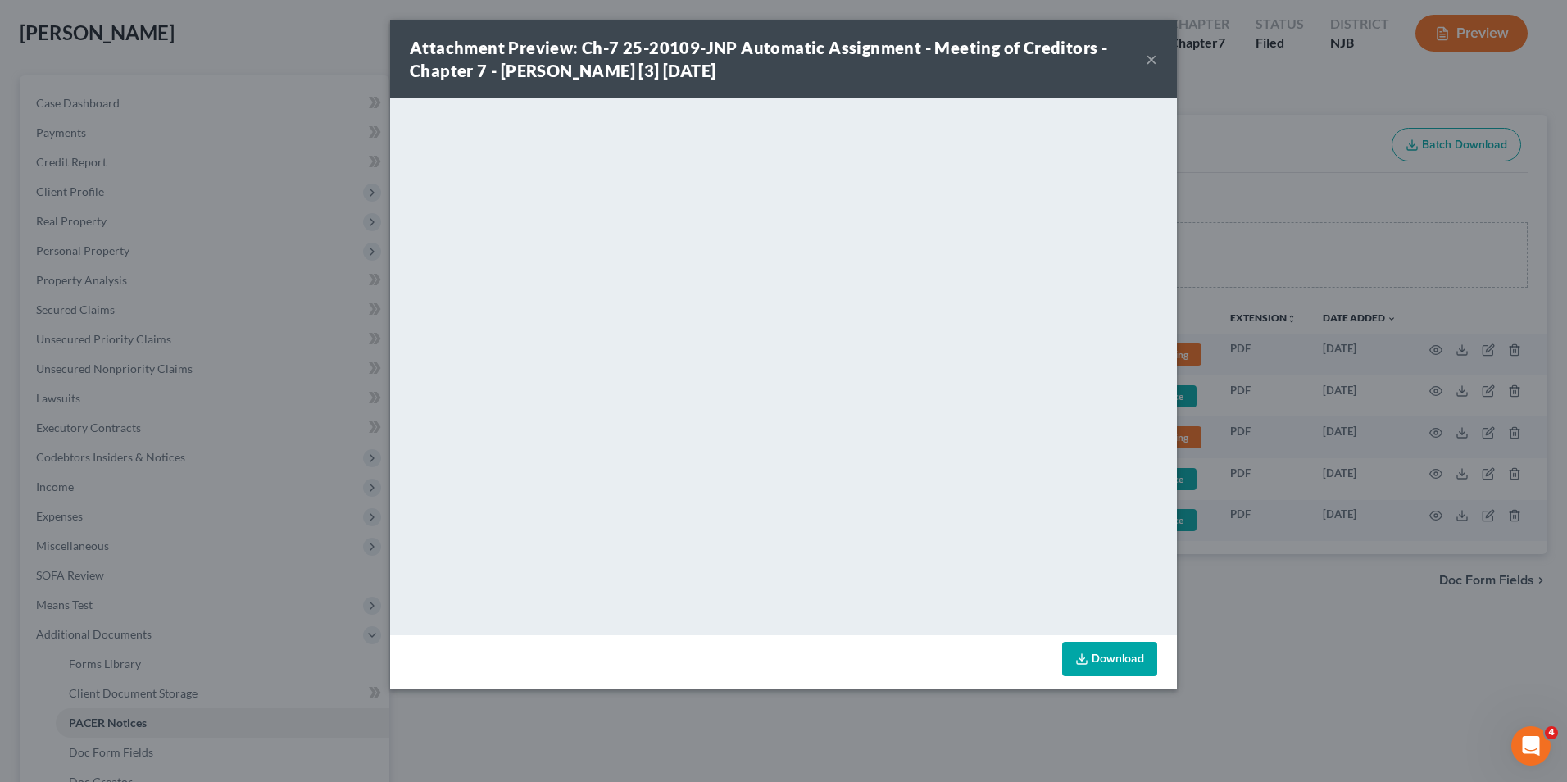
click at [1152, 57] on button "×" at bounding box center [1151, 59] width 11 height 20
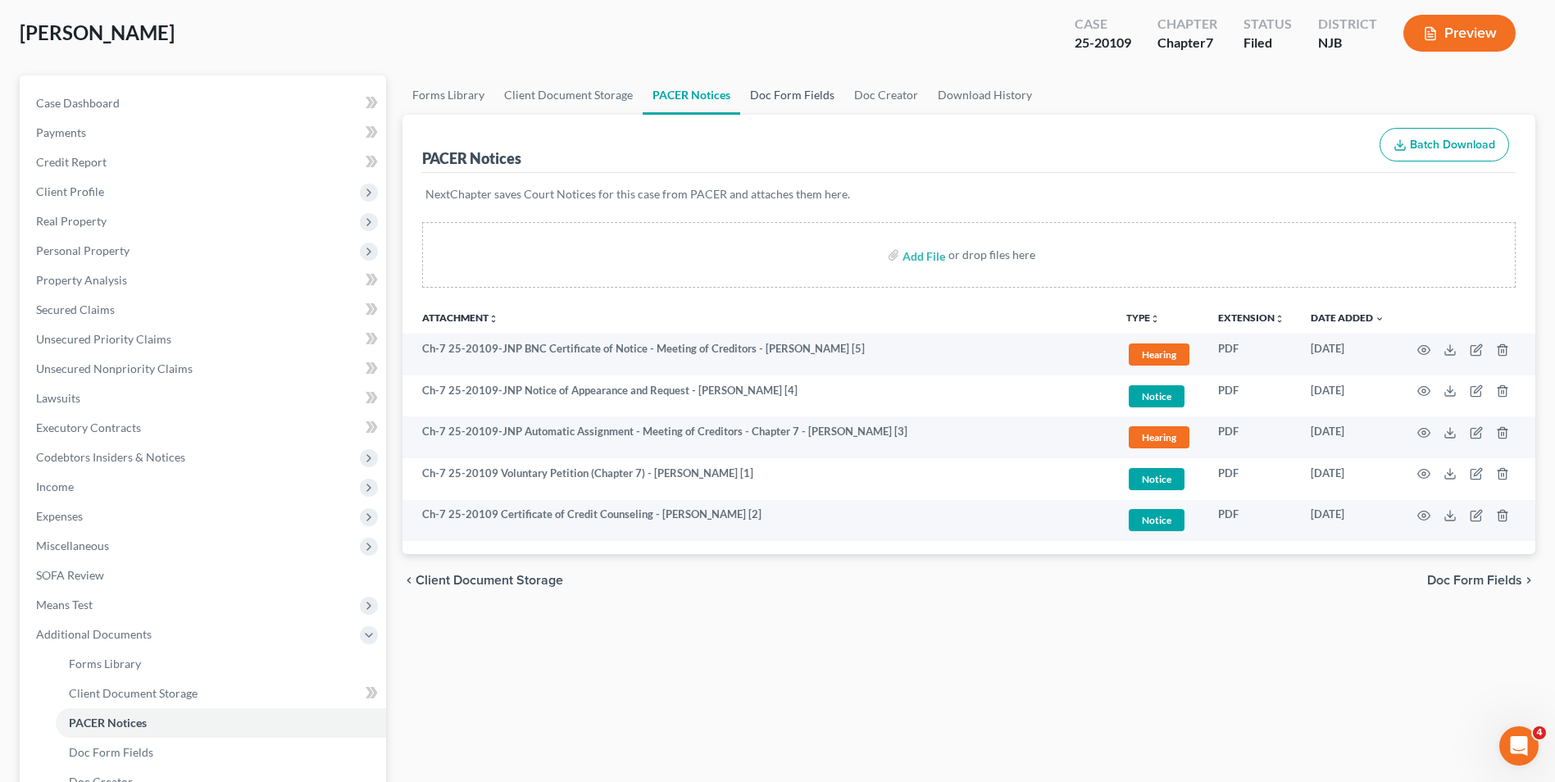
click at [788, 94] on link "Doc Form Fields" at bounding box center [792, 94] width 104 height 39
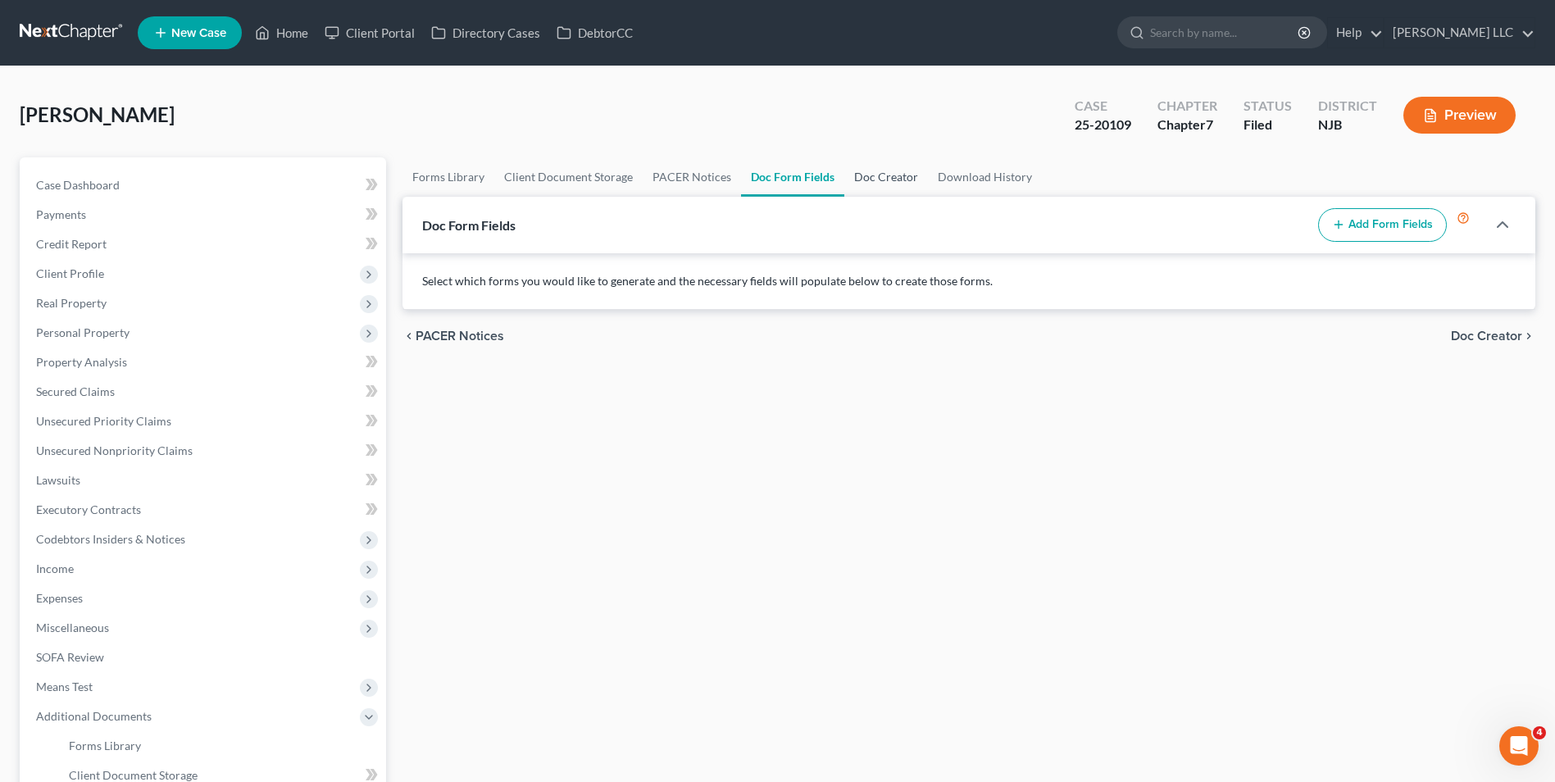
click at [868, 169] on link "Doc Creator" at bounding box center [886, 176] width 84 height 39
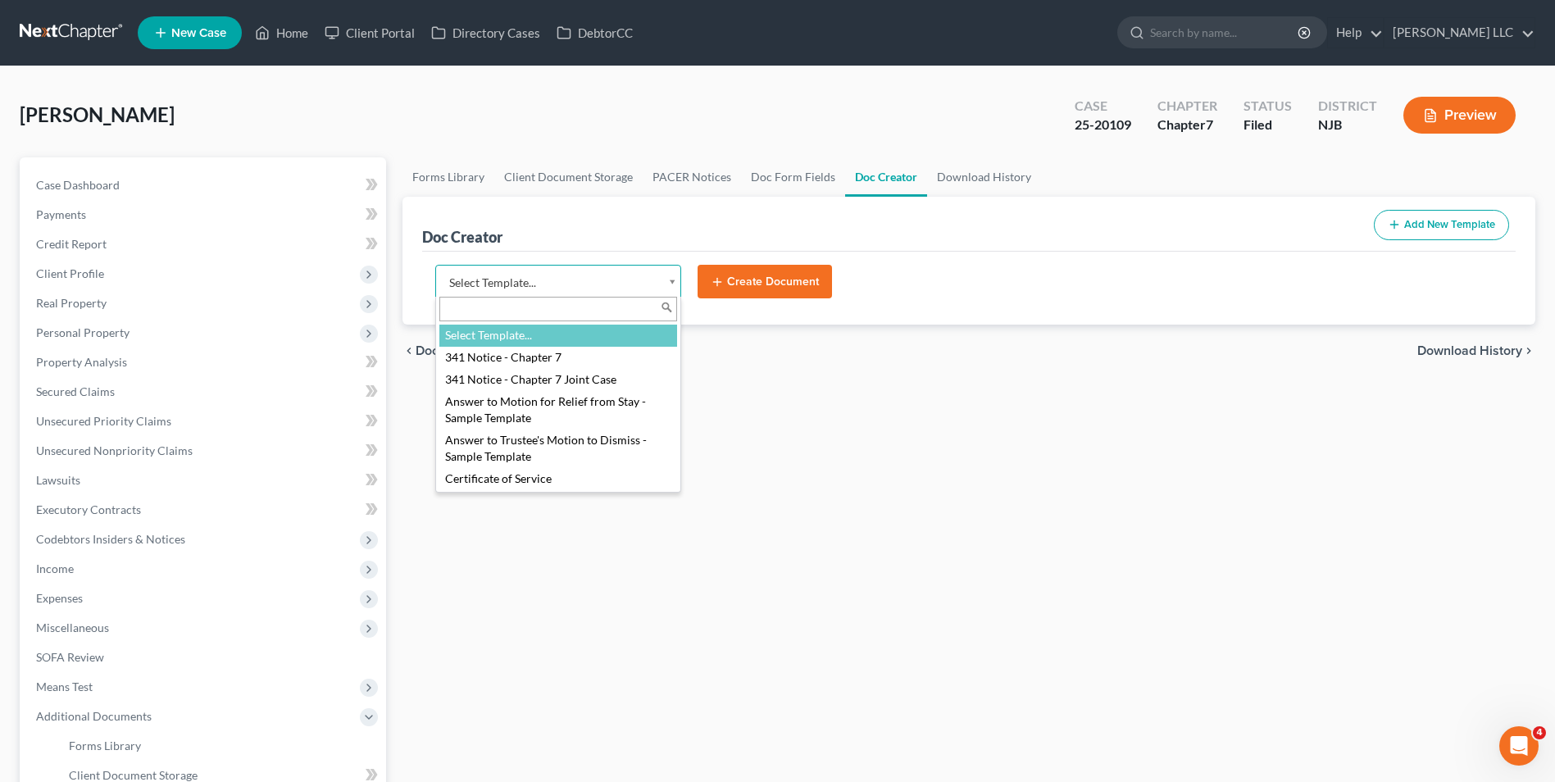
click at [511, 284] on body "Home New Case Client Portal Directory Cases DebtorCC ROBERT H JOHNSON LLC rjohn…" at bounding box center [777, 539] width 1555 height 1078
select select "374"
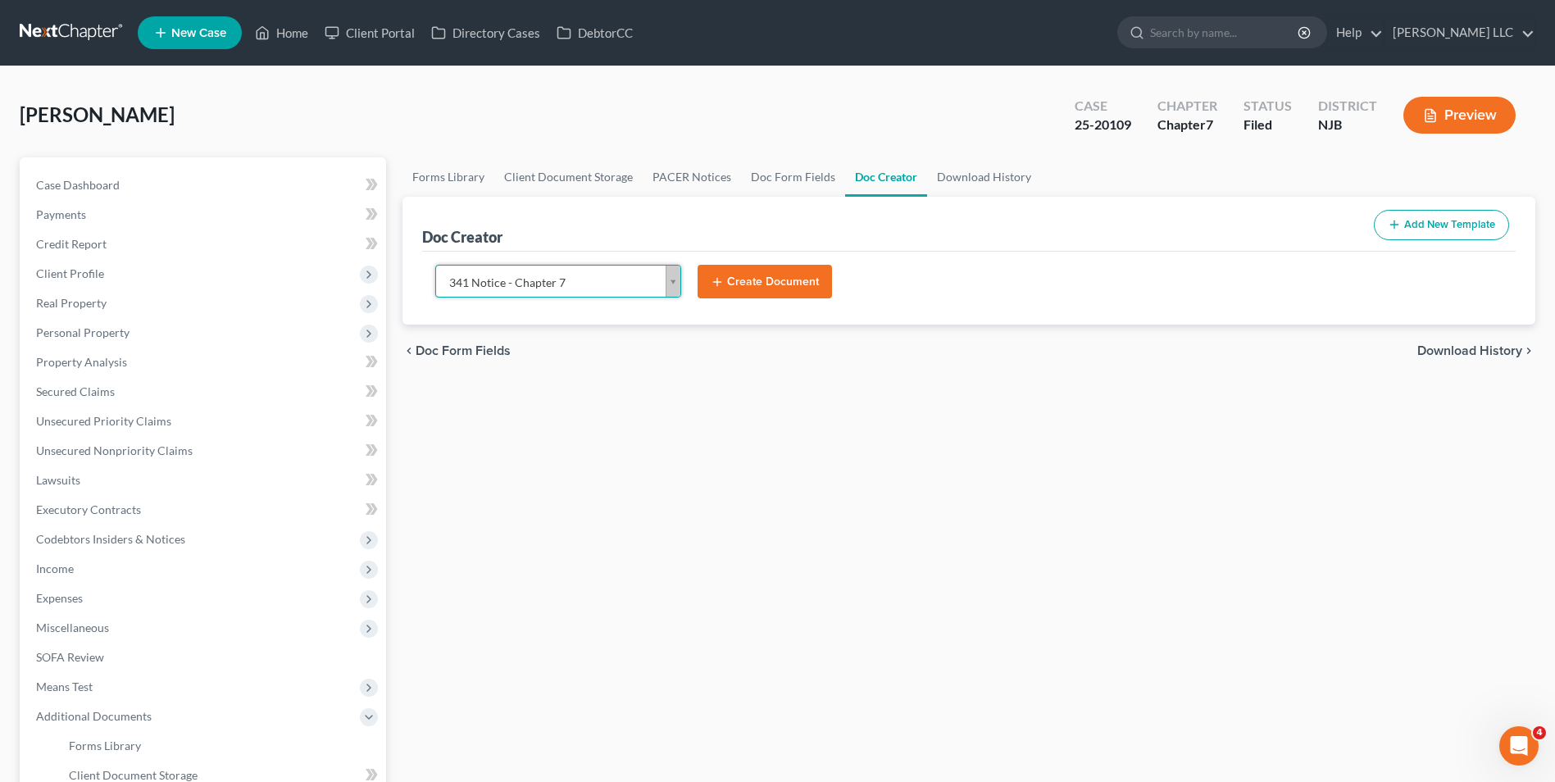
click at [745, 283] on button "Create Document" at bounding box center [764, 282] width 134 height 34
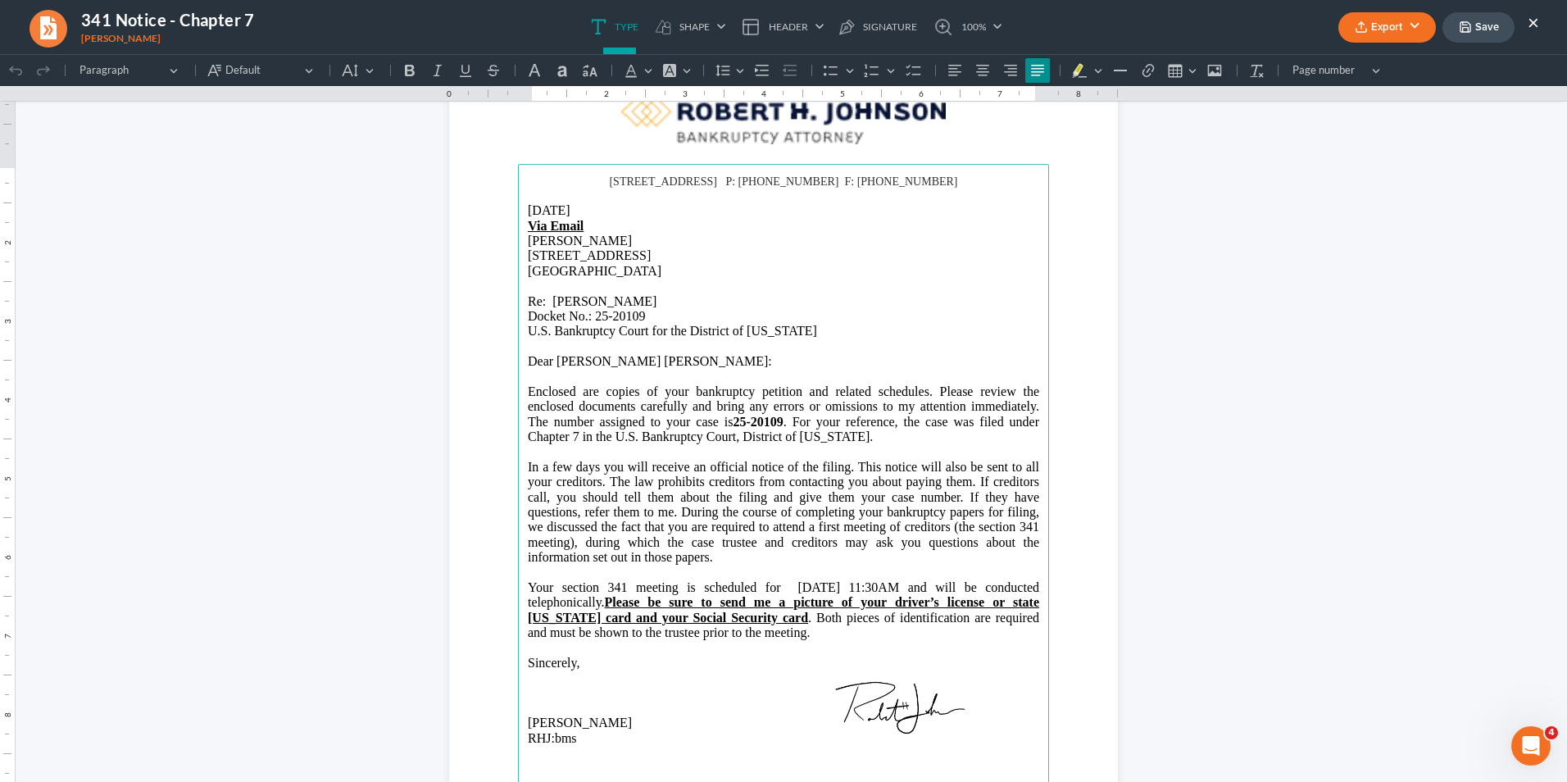
scroll to position [82, 0]
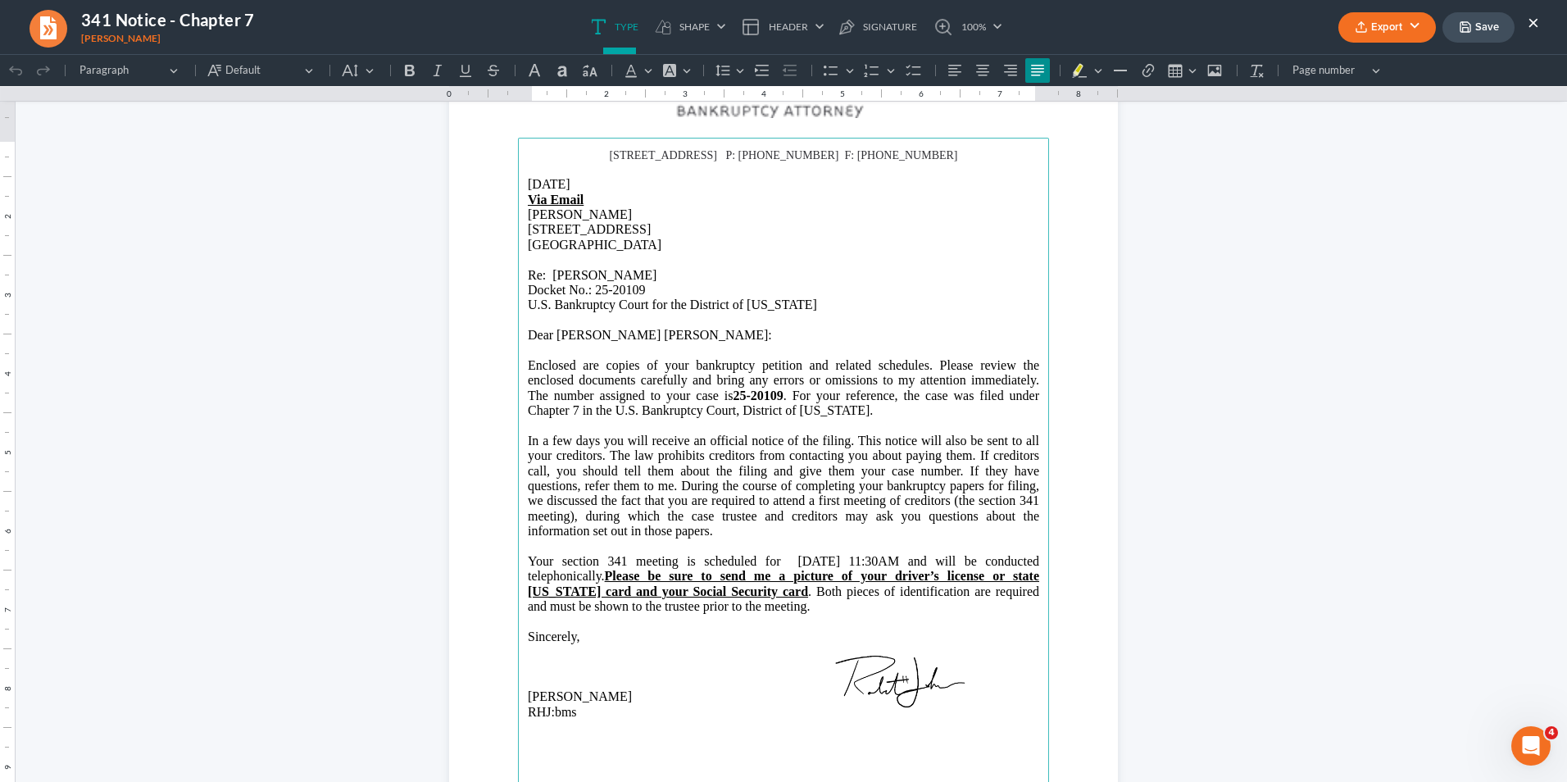
click at [528, 577] on p "Your section 341 meeting is scheduled for 10/23/2025, at 11:30AM and will be co…" at bounding box center [783, 584] width 511 height 61
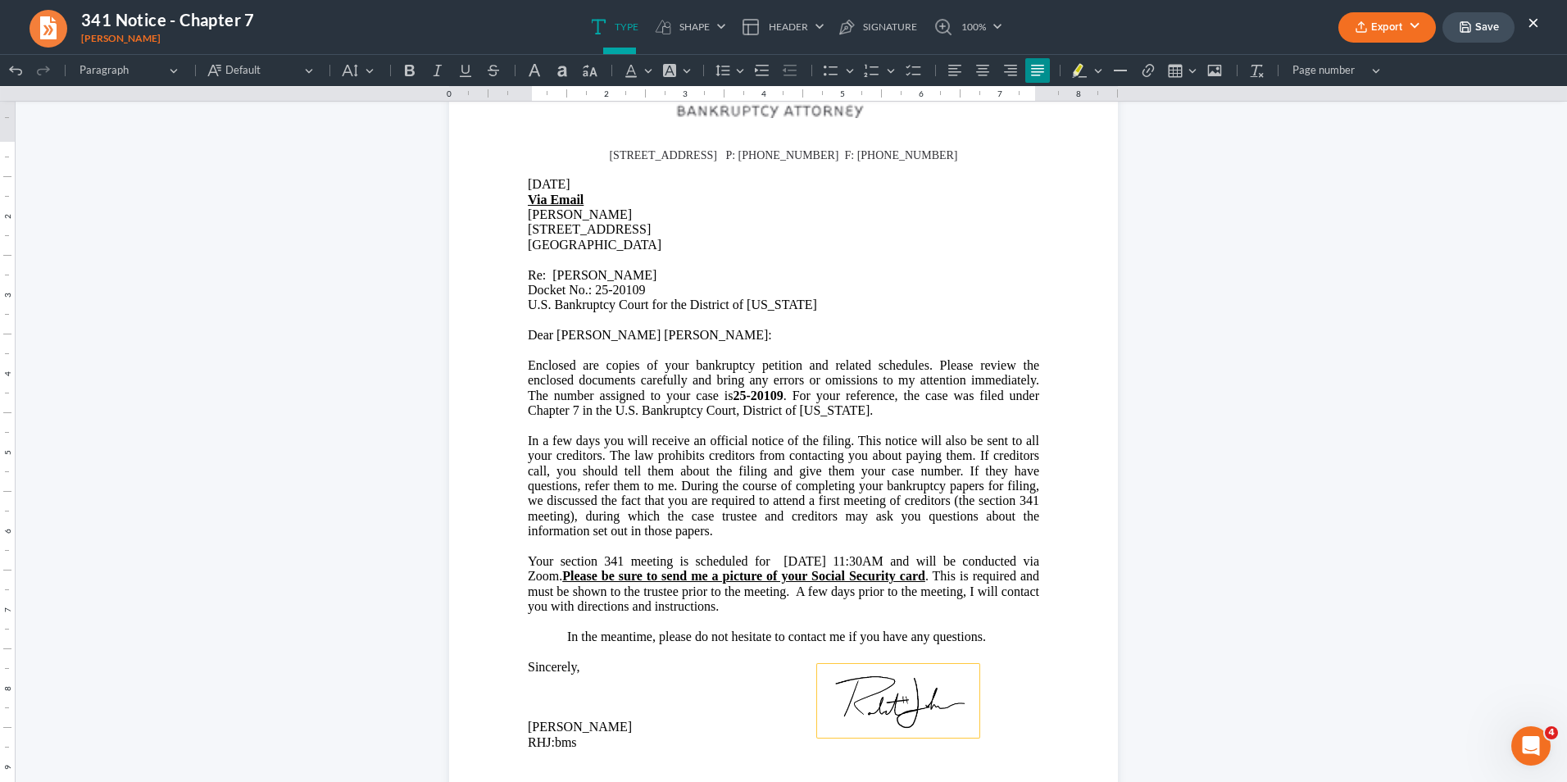
drag, startPoint x: 897, startPoint y: 673, endPoint x: 897, endPoint y: 693, distance: 20.5
click at [897, 693] on img at bounding box center [898, 700] width 164 height 75
click at [1255, 225] on html "1.00 10.00 0 1 1 2 2 3 3 4 4 5 5 6 6 7 7 8 8 9 9 10 10 11 11 Undo (Ctrl+Z) Undo…" at bounding box center [783, 468] width 1567 height 992
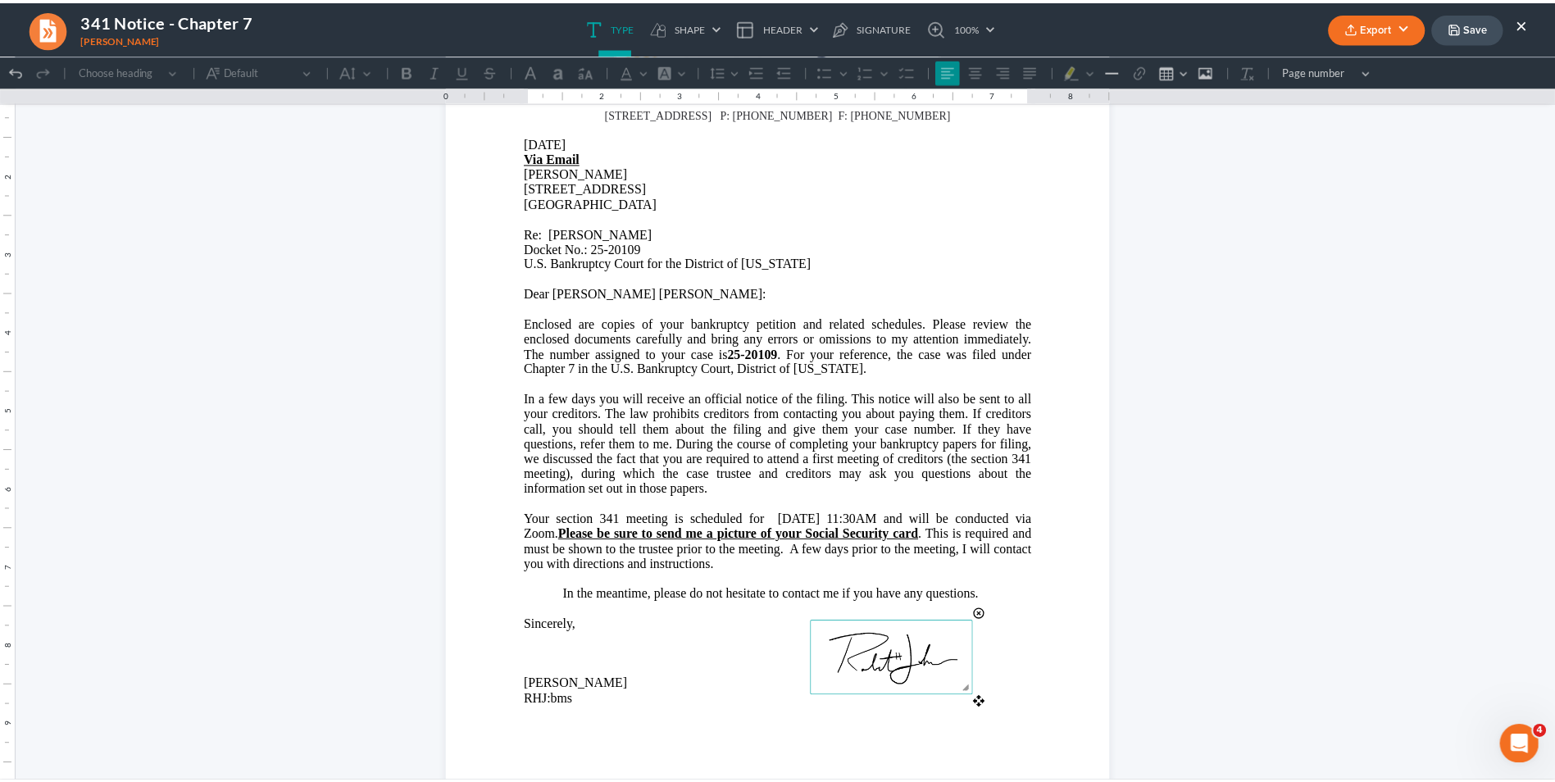
scroll to position [0, 0]
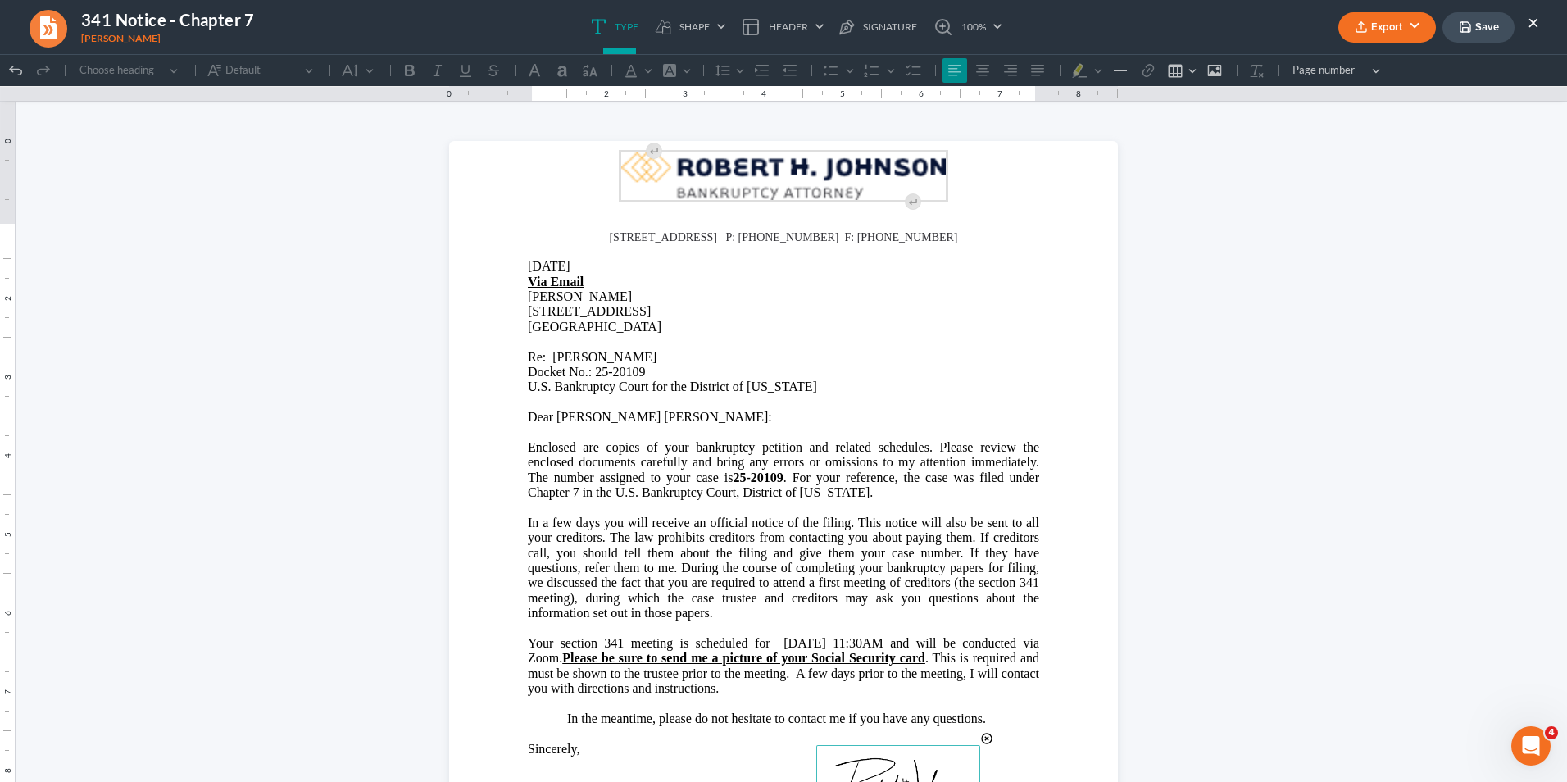
click at [1415, 21] on button "Export" at bounding box center [1387, 27] width 98 height 30
click at [1360, 61] on link "PDF" at bounding box center [1385, 66] width 127 height 28
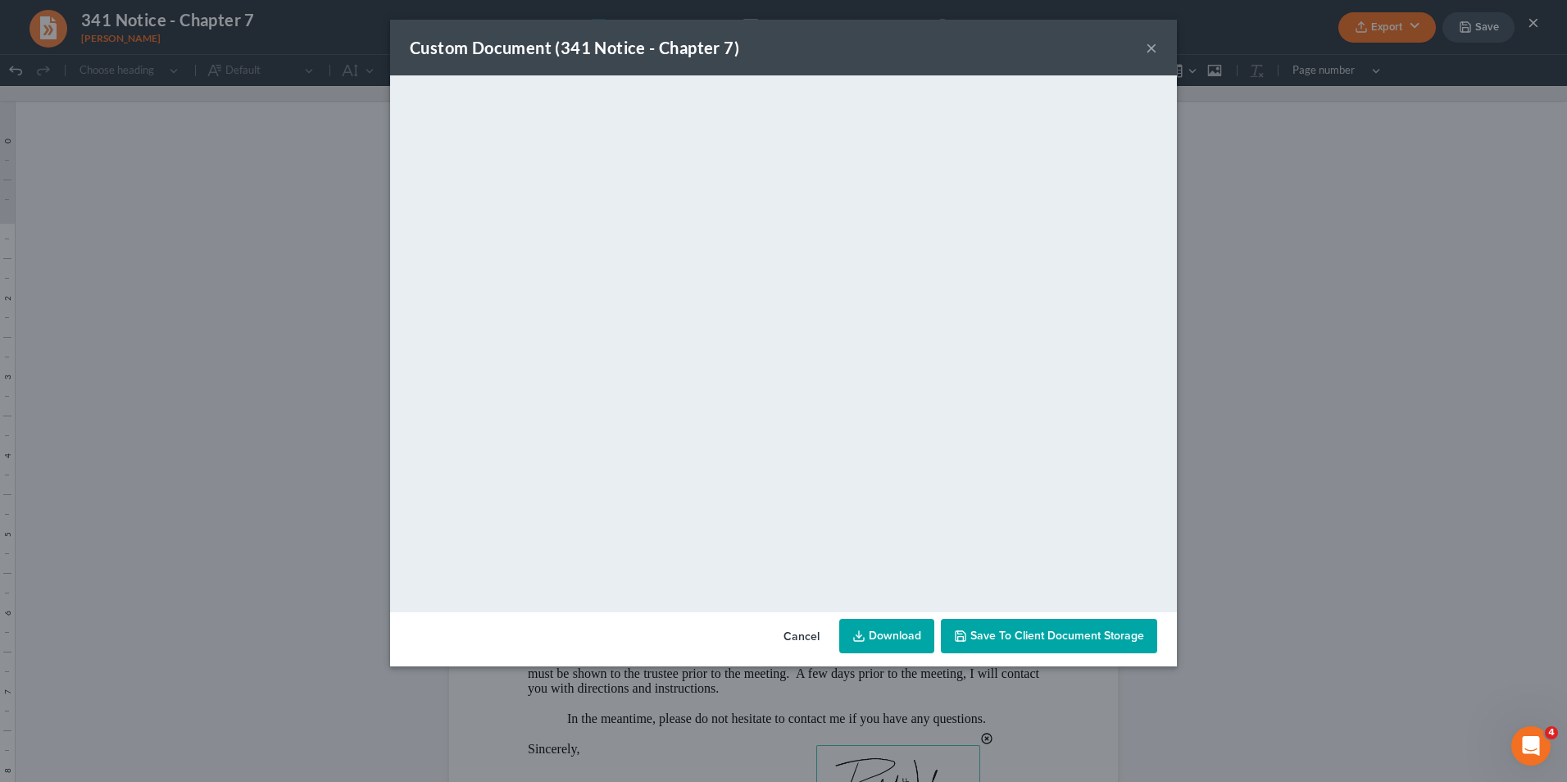
click at [1151, 48] on button "×" at bounding box center [1151, 48] width 11 height 20
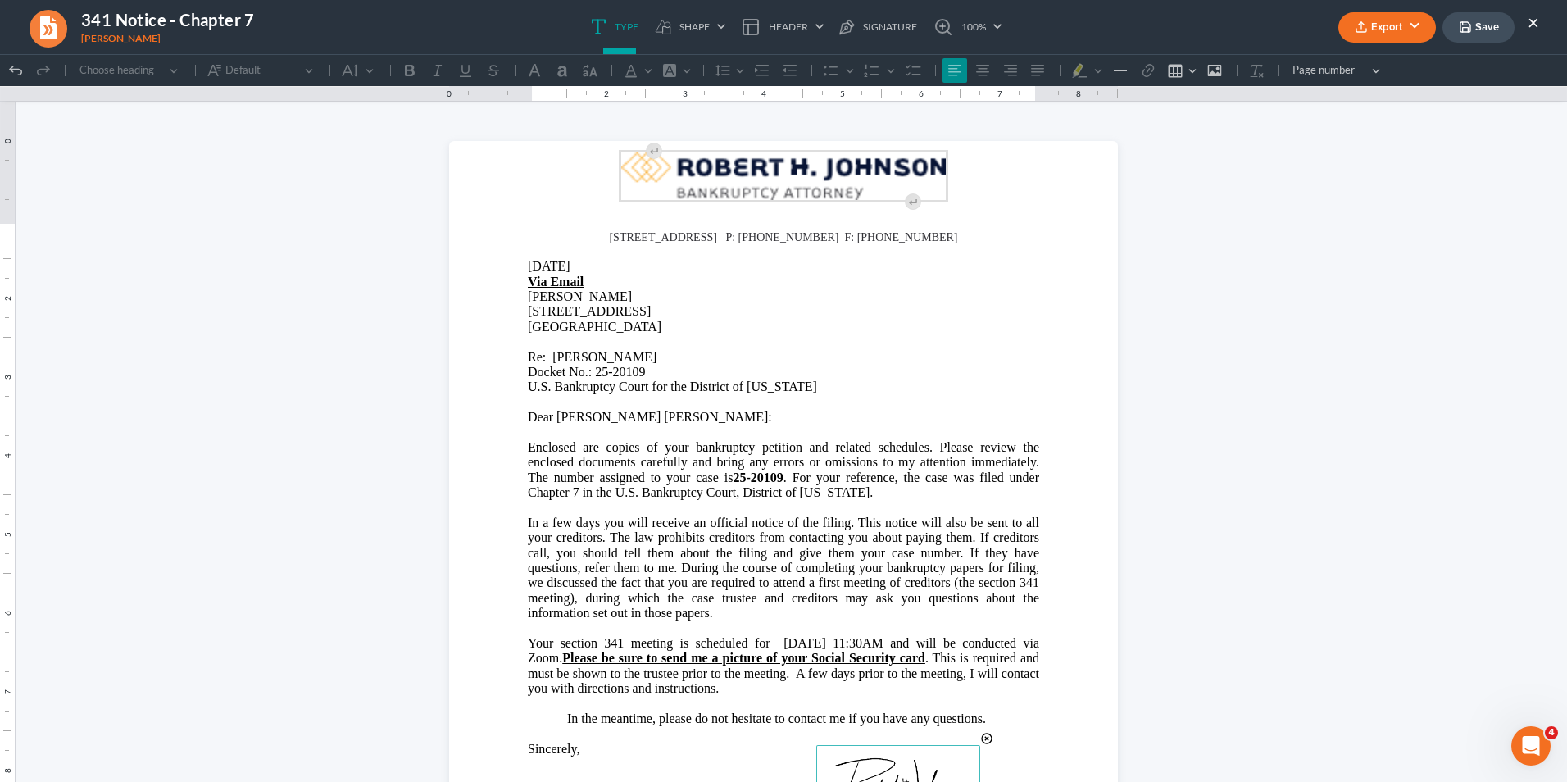
click at [1535, 18] on button "×" at bounding box center [1533, 22] width 11 height 20
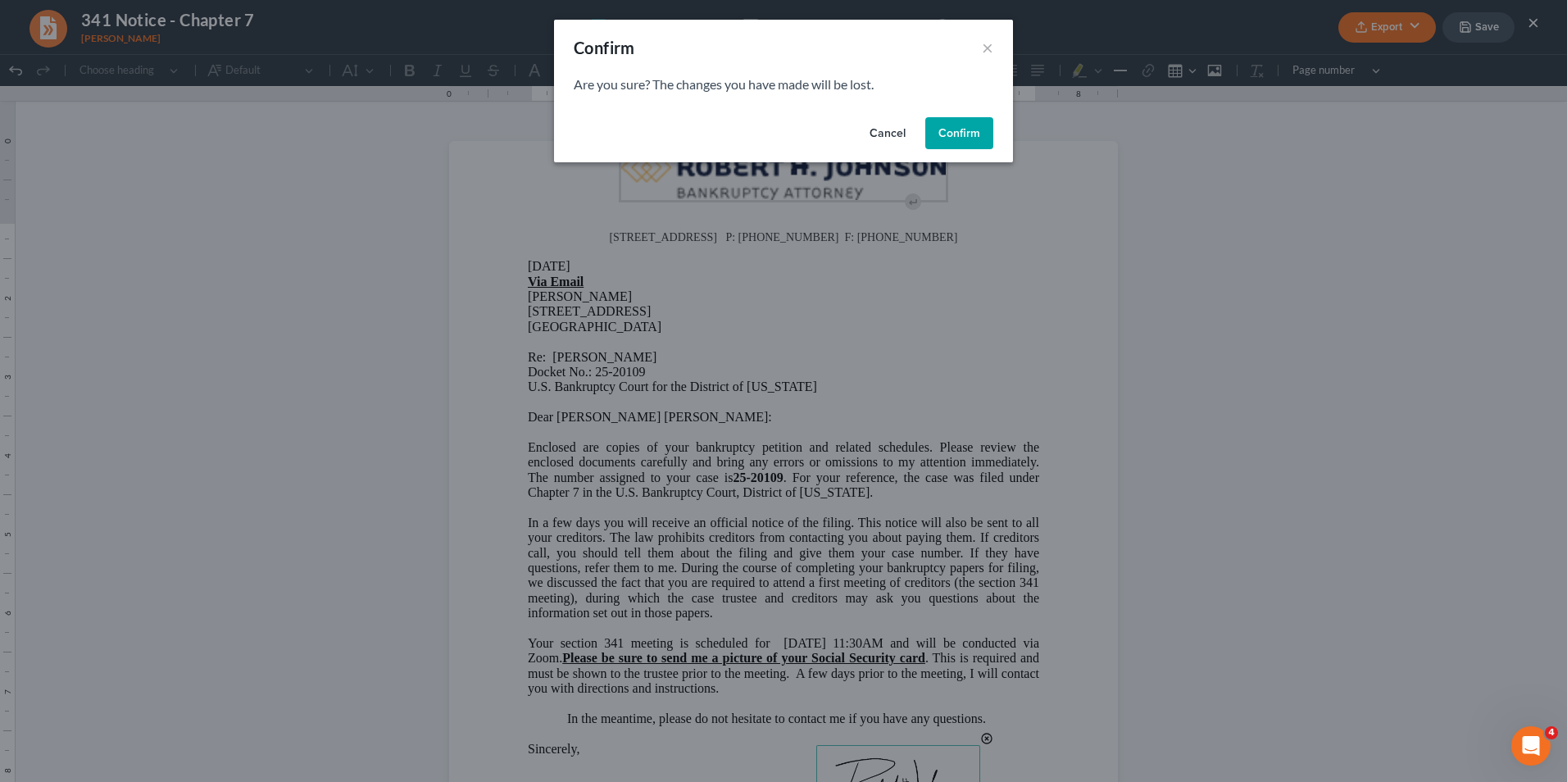
click at [974, 138] on button "Confirm" at bounding box center [959, 133] width 68 height 33
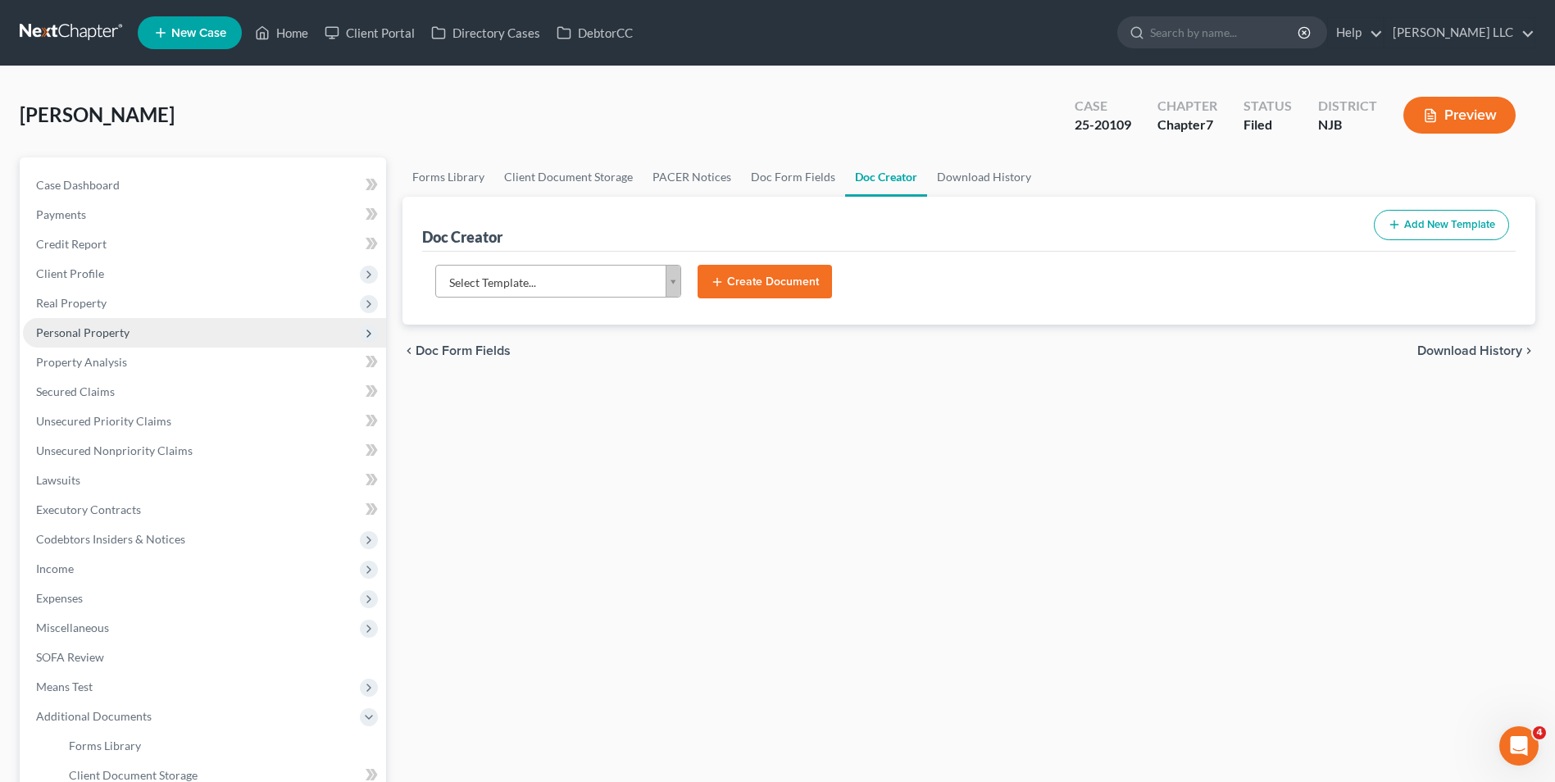
click at [79, 329] on span "Personal Property" at bounding box center [82, 332] width 93 height 14
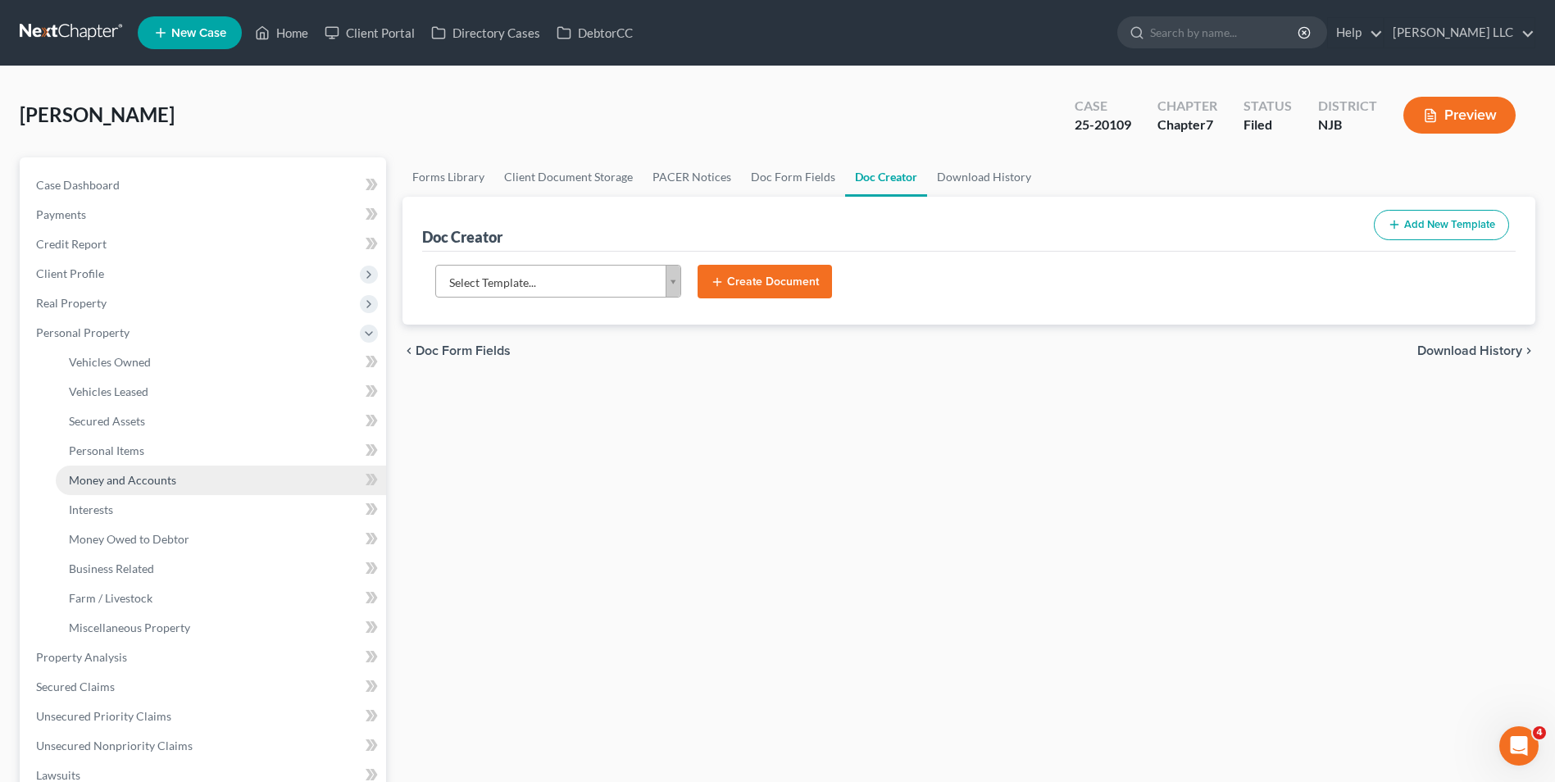
click at [87, 481] on span "Money and Accounts" at bounding box center [122, 480] width 107 height 14
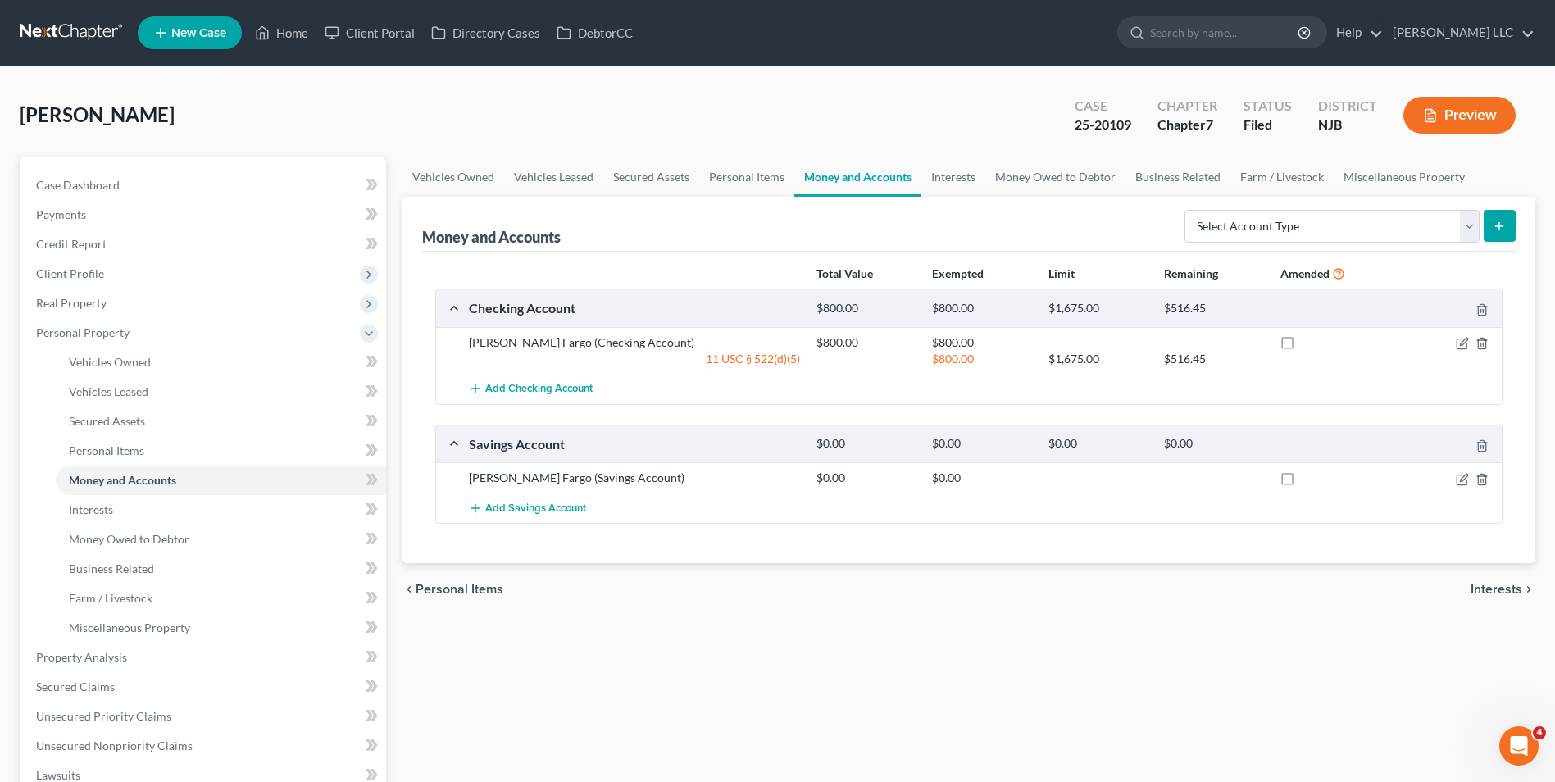
click at [90, 24] on link at bounding box center [72, 33] width 105 height 30
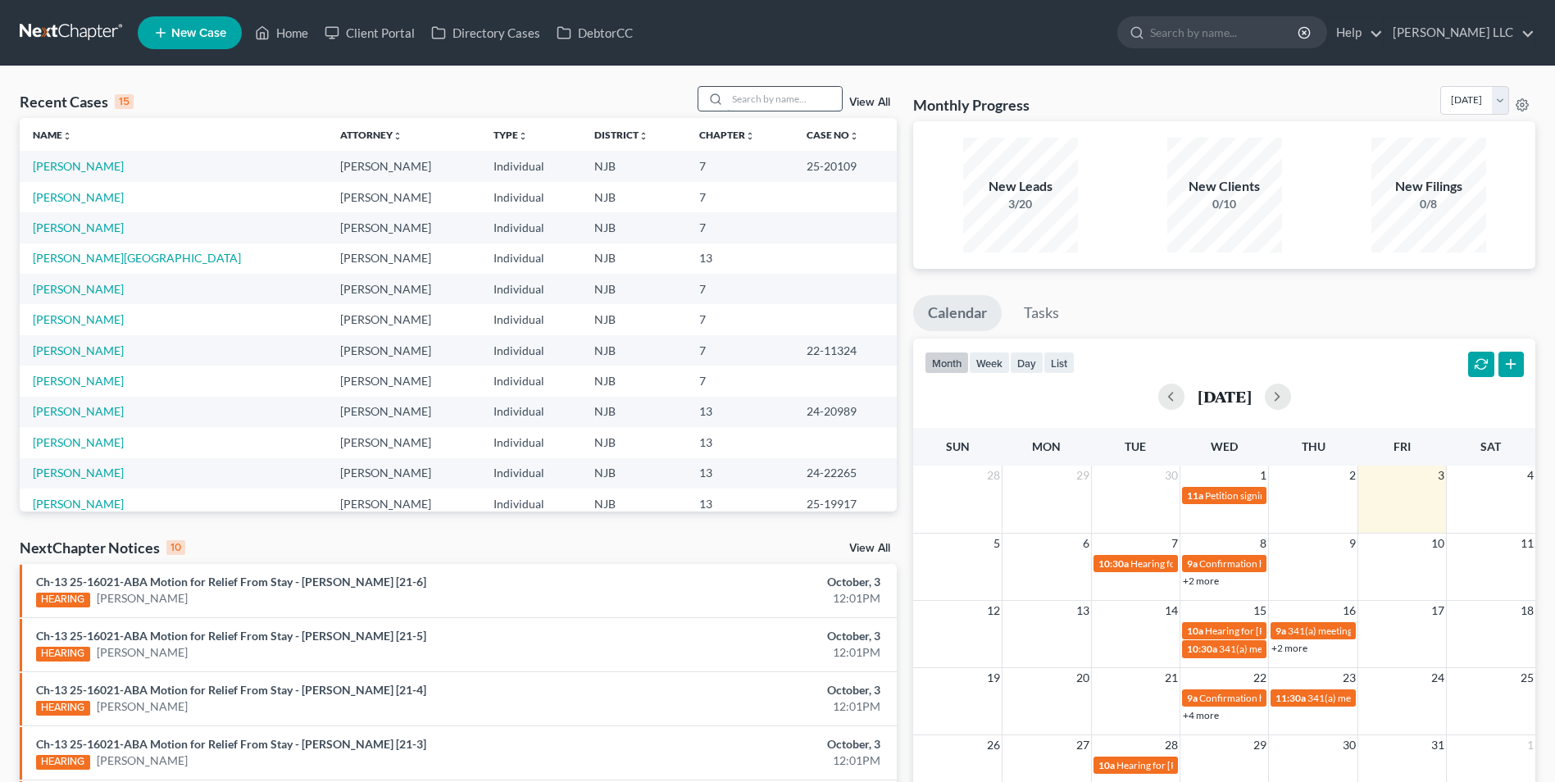
click at [767, 99] on input "search" at bounding box center [784, 99] width 115 height 24
type input "o'neil"
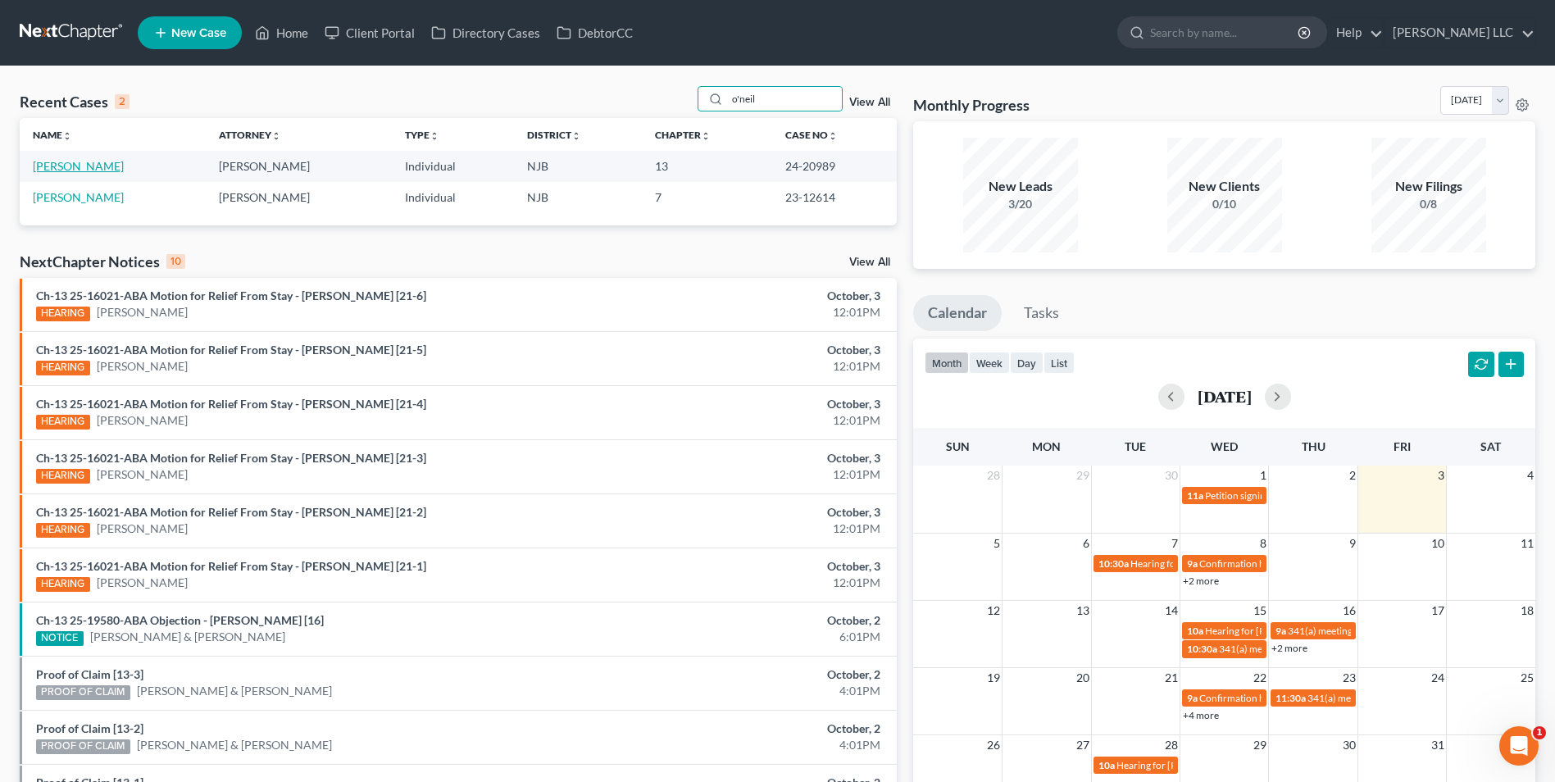
click at [75, 170] on link "[PERSON_NAME]" at bounding box center [78, 166] width 91 height 14
select select "4"
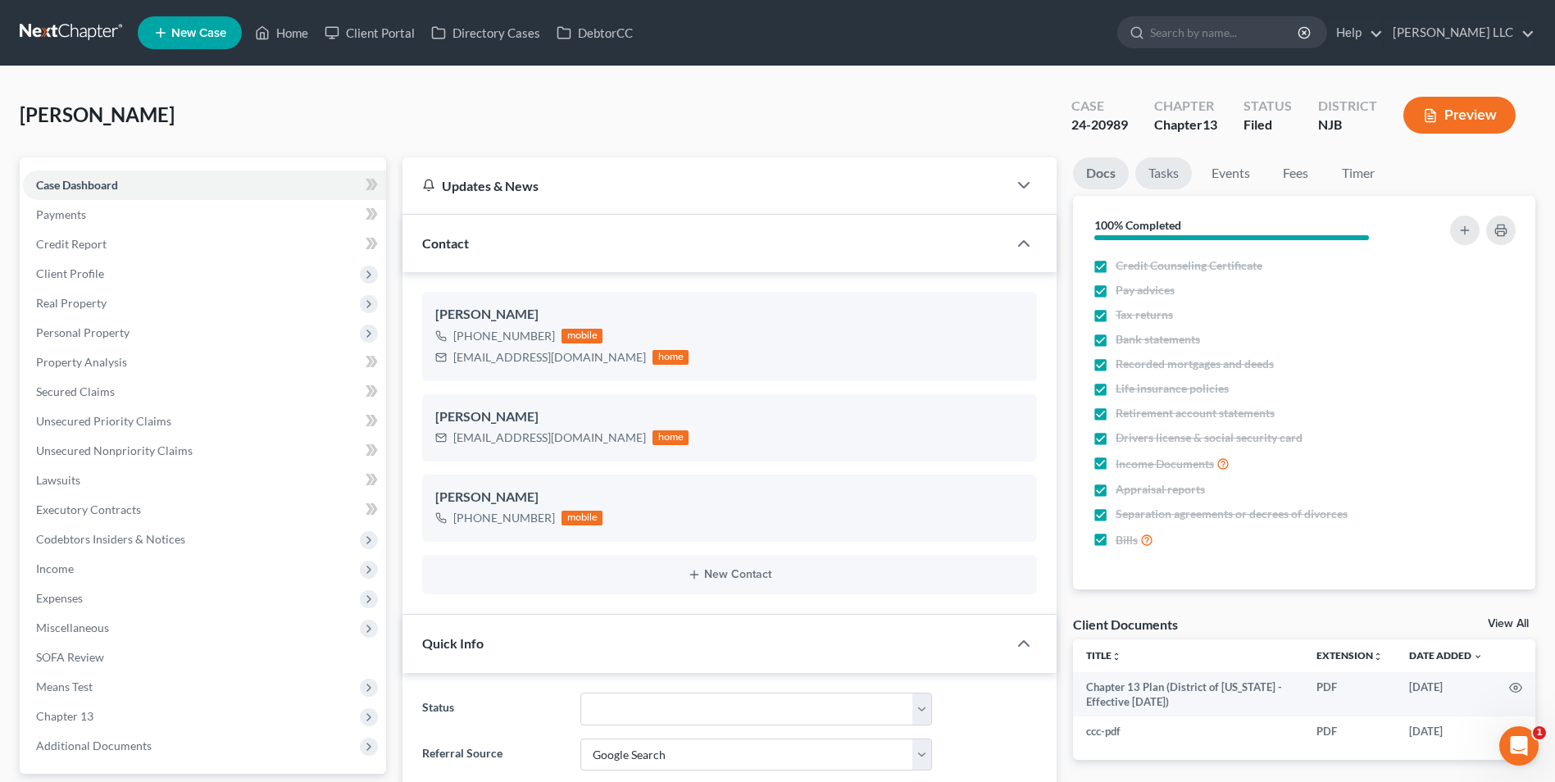
click at [1161, 176] on link "Tasks" at bounding box center [1163, 173] width 57 height 32
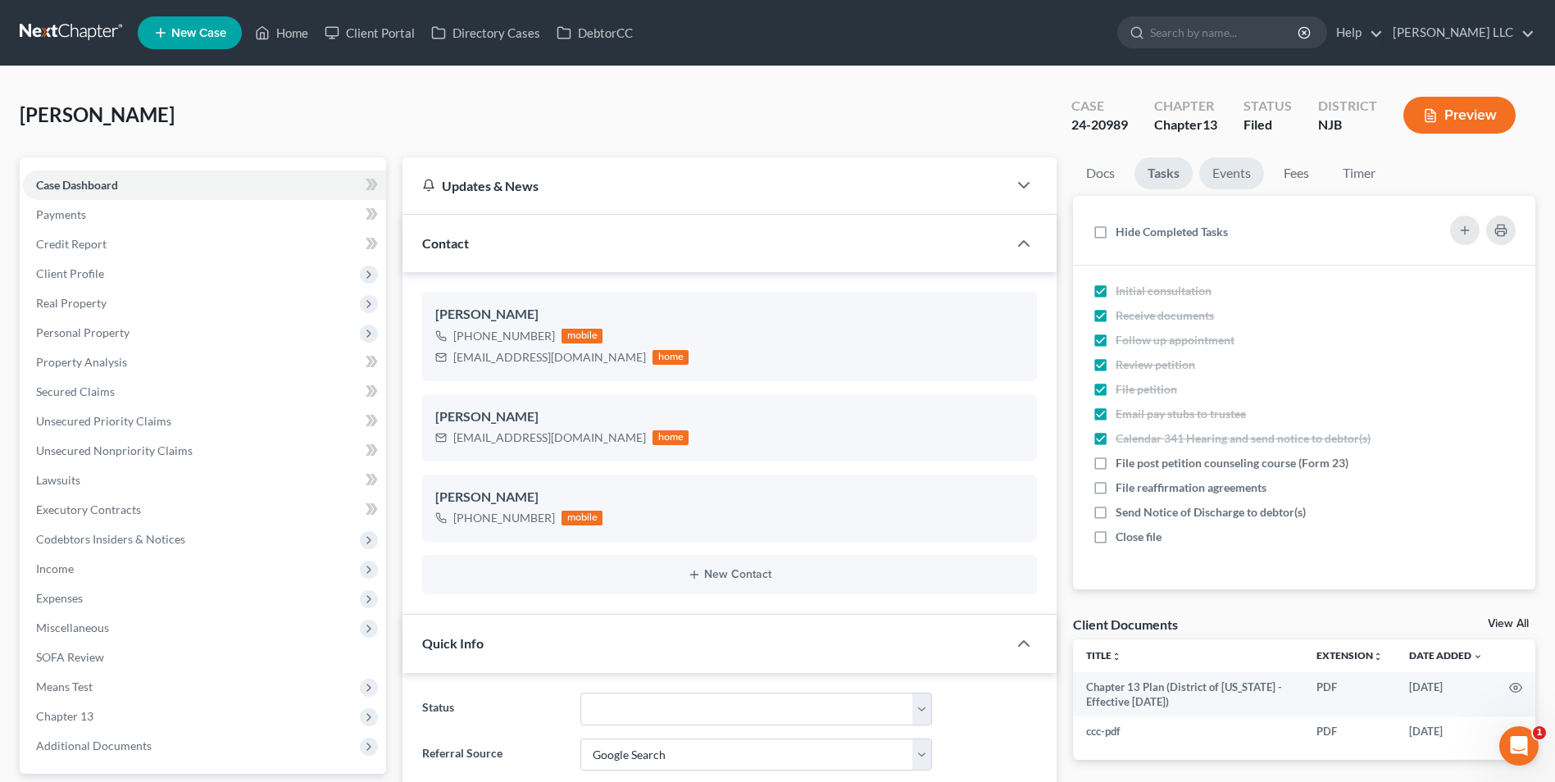
click at [1226, 169] on link "Events" at bounding box center [1231, 173] width 65 height 32
